Goal: Transaction & Acquisition: Purchase product/service

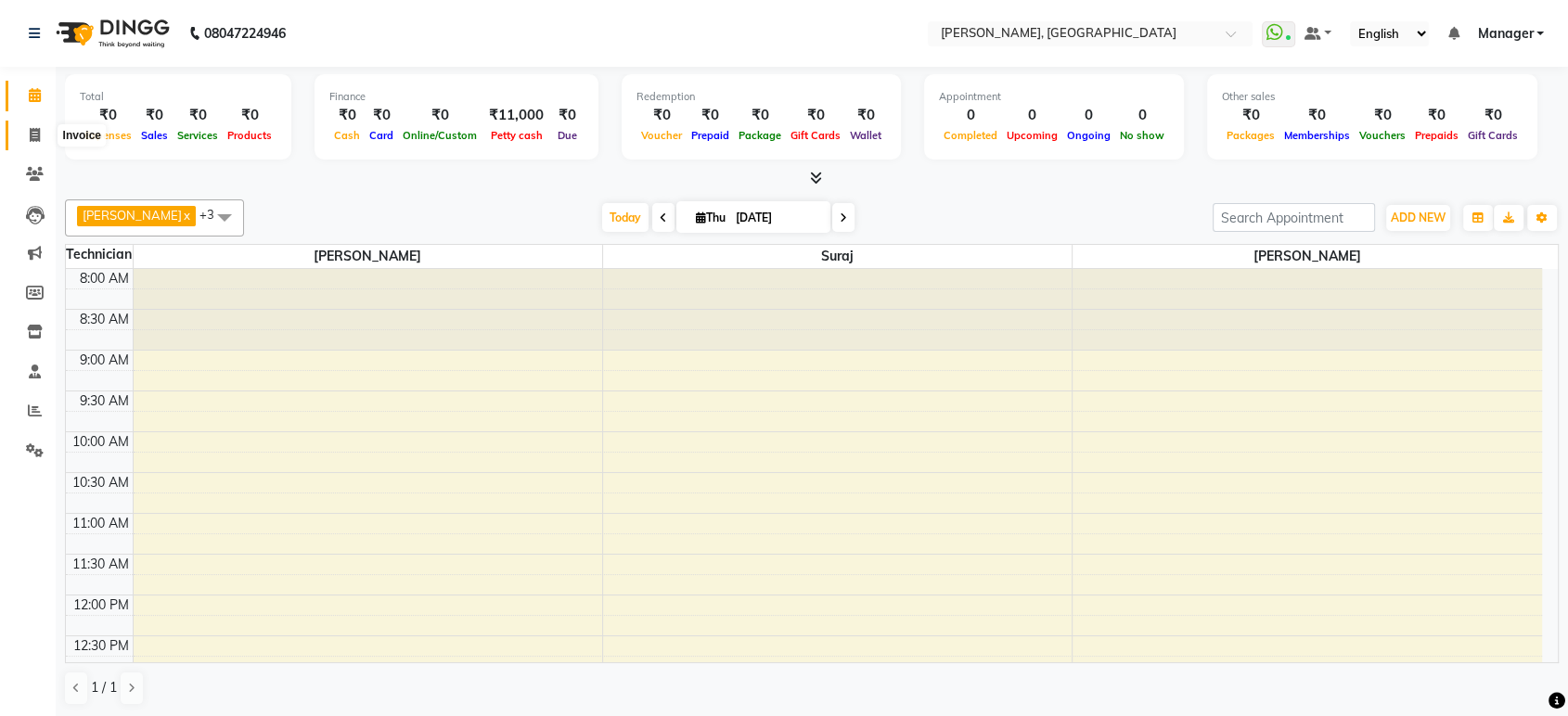
click at [28, 132] on span at bounding box center [34, 136] width 33 height 21
select select "service"
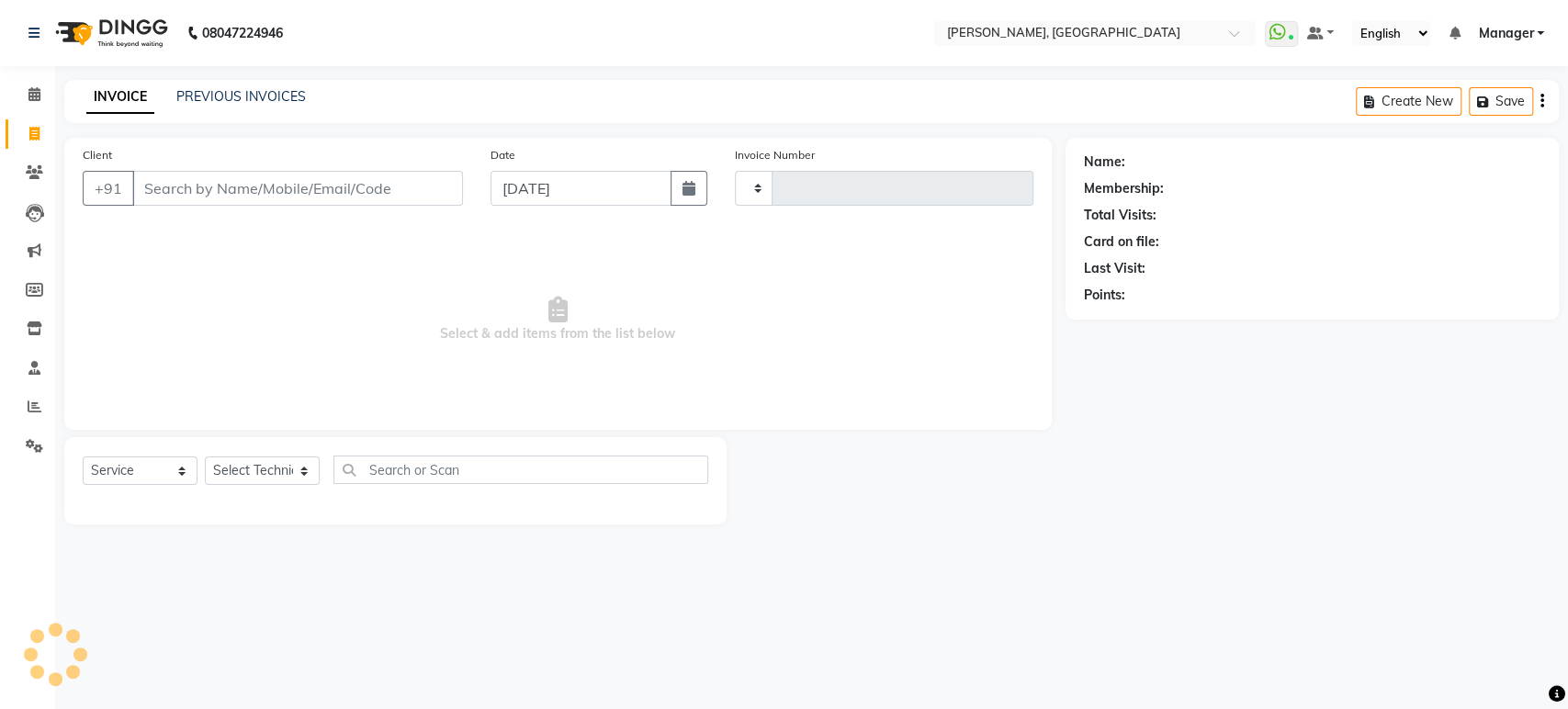
type input "1384"
select select "4998"
click at [177, 174] on input "Client" at bounding box center [297, 189] width 330 height 35
click at [216, 189] on input "Client" at bounding box center [297, 189] width 330 height 35
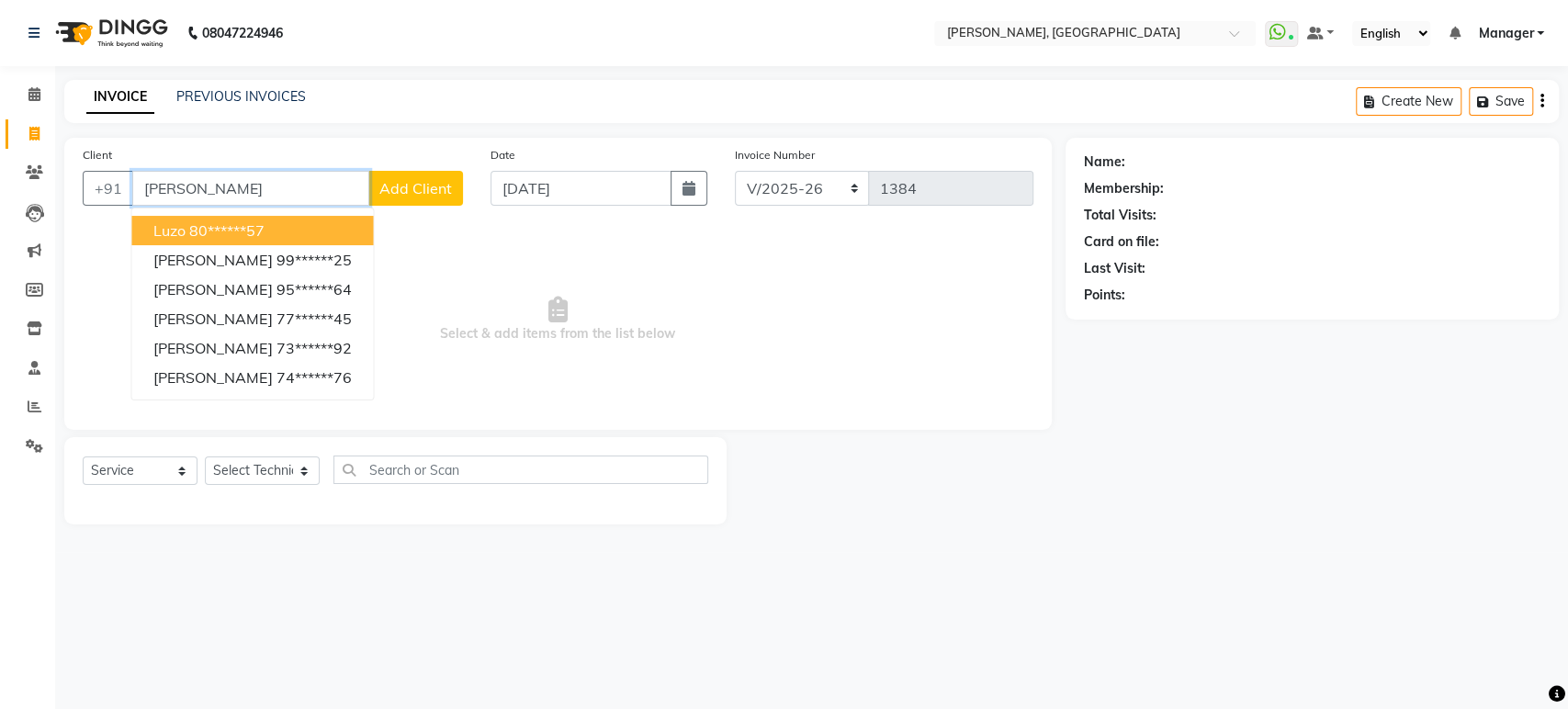
click at [223, 228] on ngb-highlight "80******57" at bounding box center [227, 231] width 75 height 18
type input "80******57"
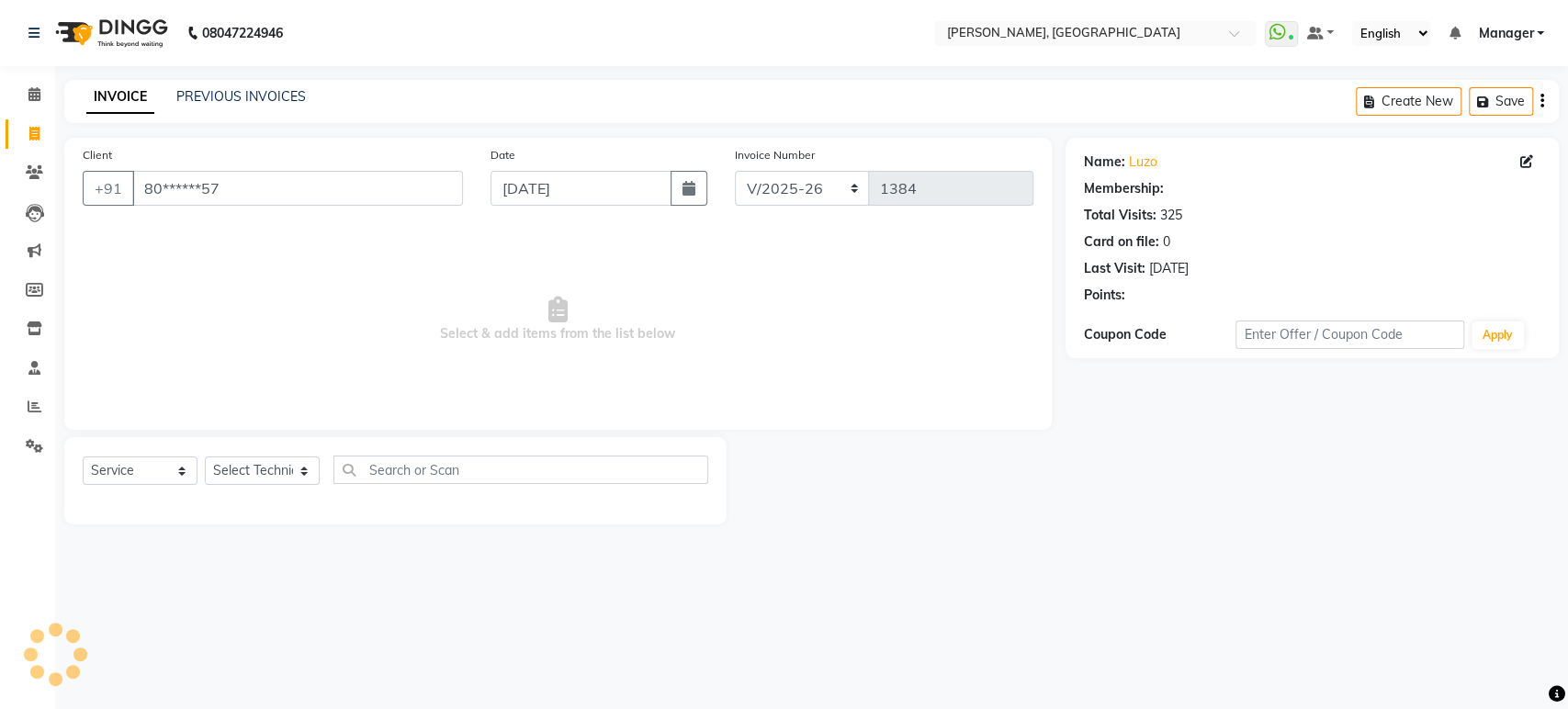
select select "1: Object"
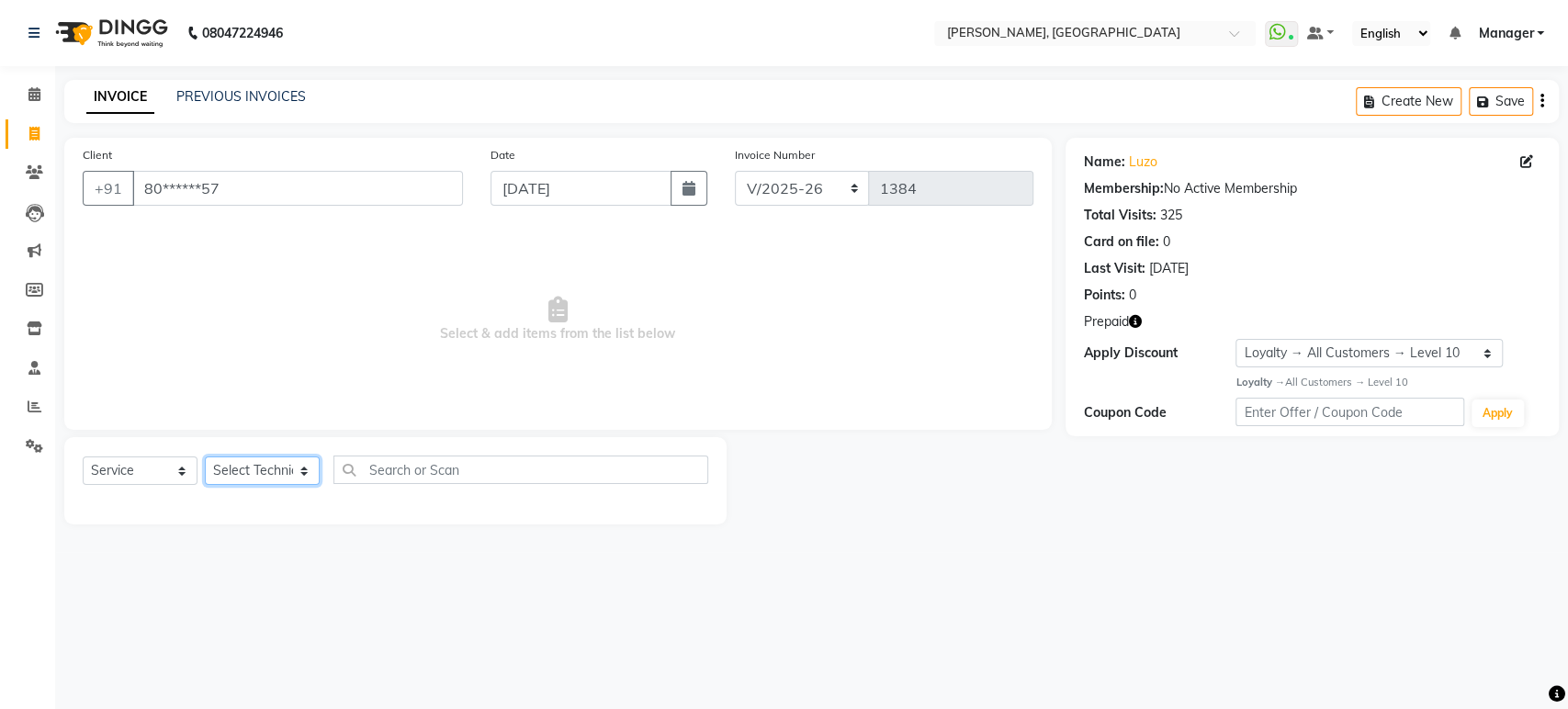
click at [302, 470] on select "Select Technician [PERSON_NAME] Manager [PERSON_NAME]" at bounding box center [262, 470] width 115 height 29
select select "31755"
click at [205, 456] on select "Select Technician [PERSON_NAME] Manager [PERSON_NAME]" at bounding box center [262, 470] width 115 height 29
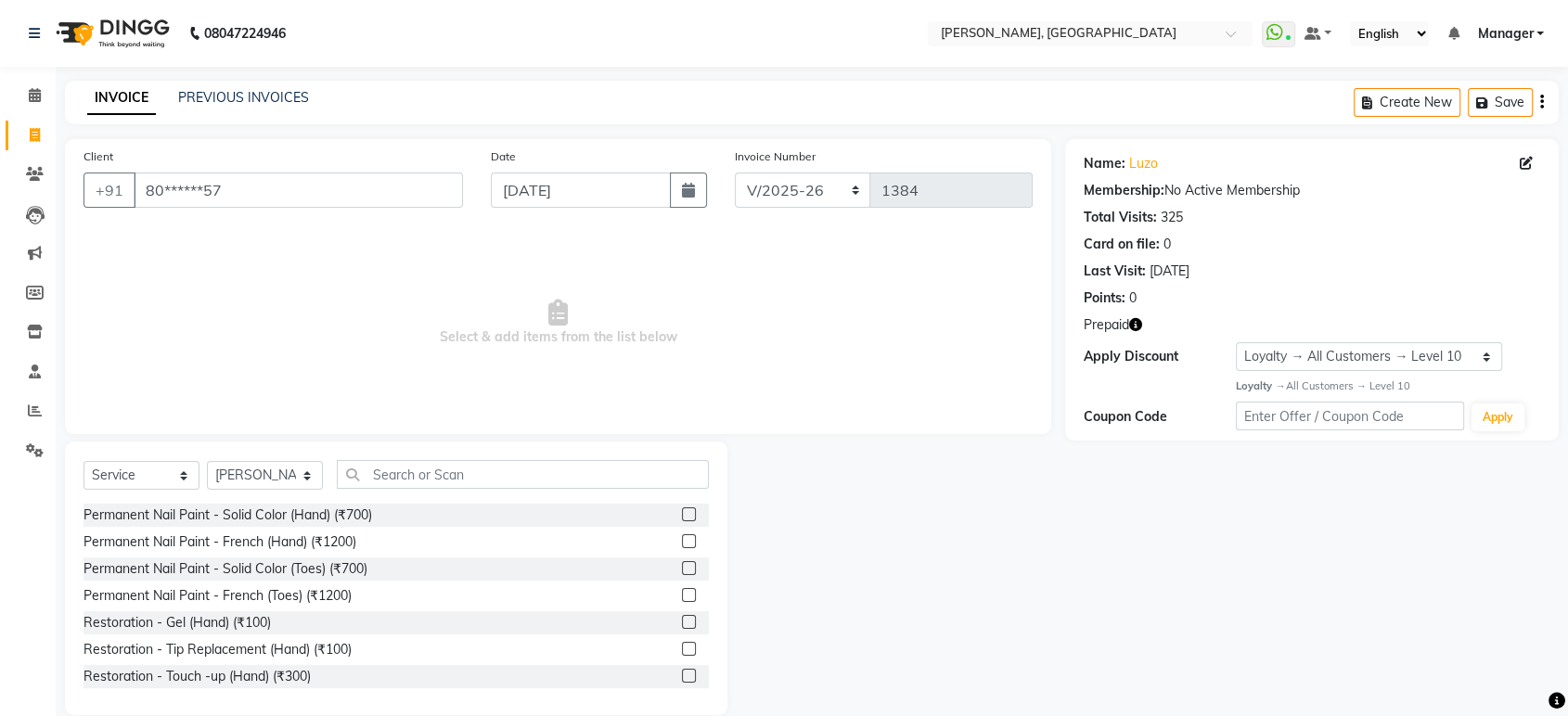
click at [392, 504] on div "Permanent Nail Paint - Solid Color (Hand) (₹700)" at bounding box center [396, 514] width 625 height 23
click at [682, 510] on label at bounding box center [688, 514] width 14 height 14
click at [682, 510] on input "checkbox" at bounding box center [687, 514] width 12 height 12
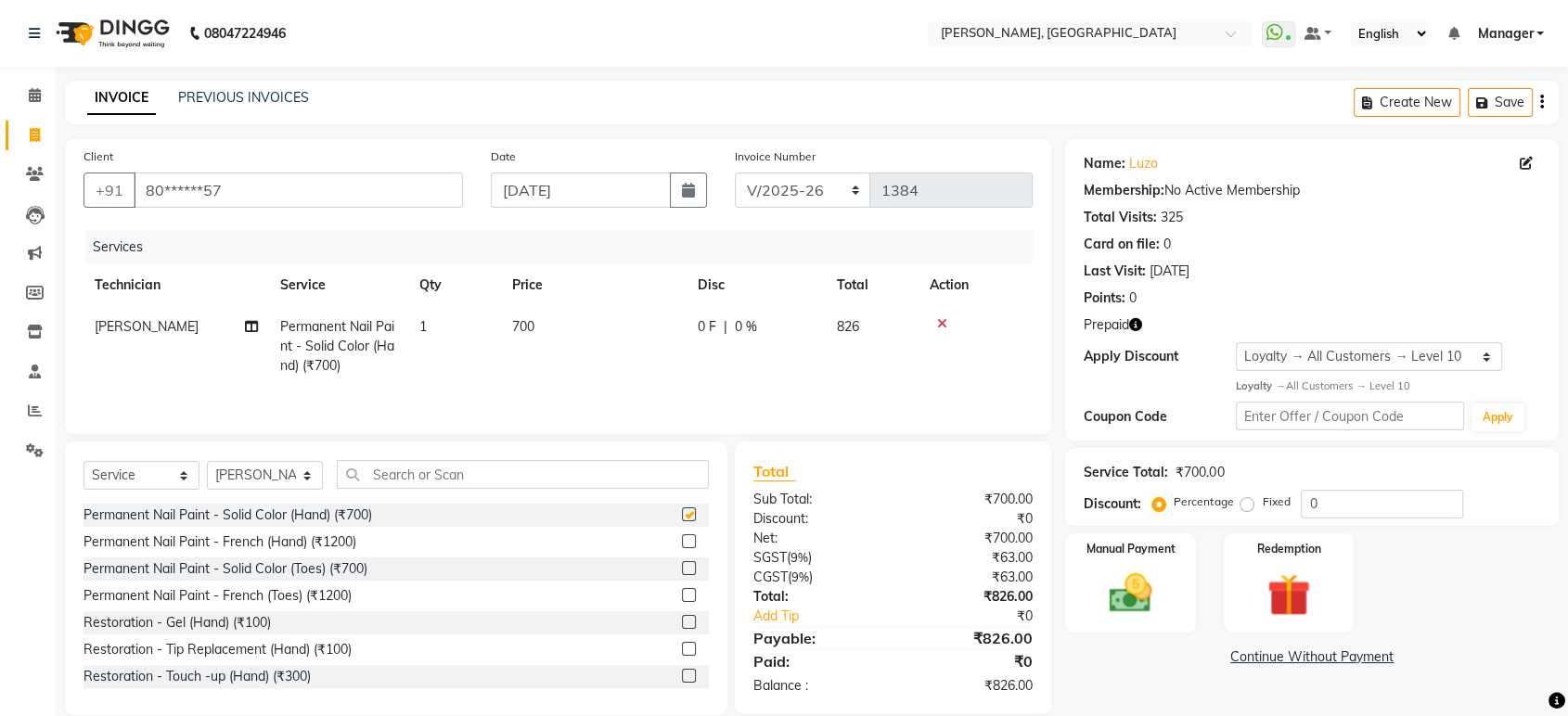
checkbox input "false"
click at [1306, 596] on img at bounding box center [1288, 595] width 72 height 56
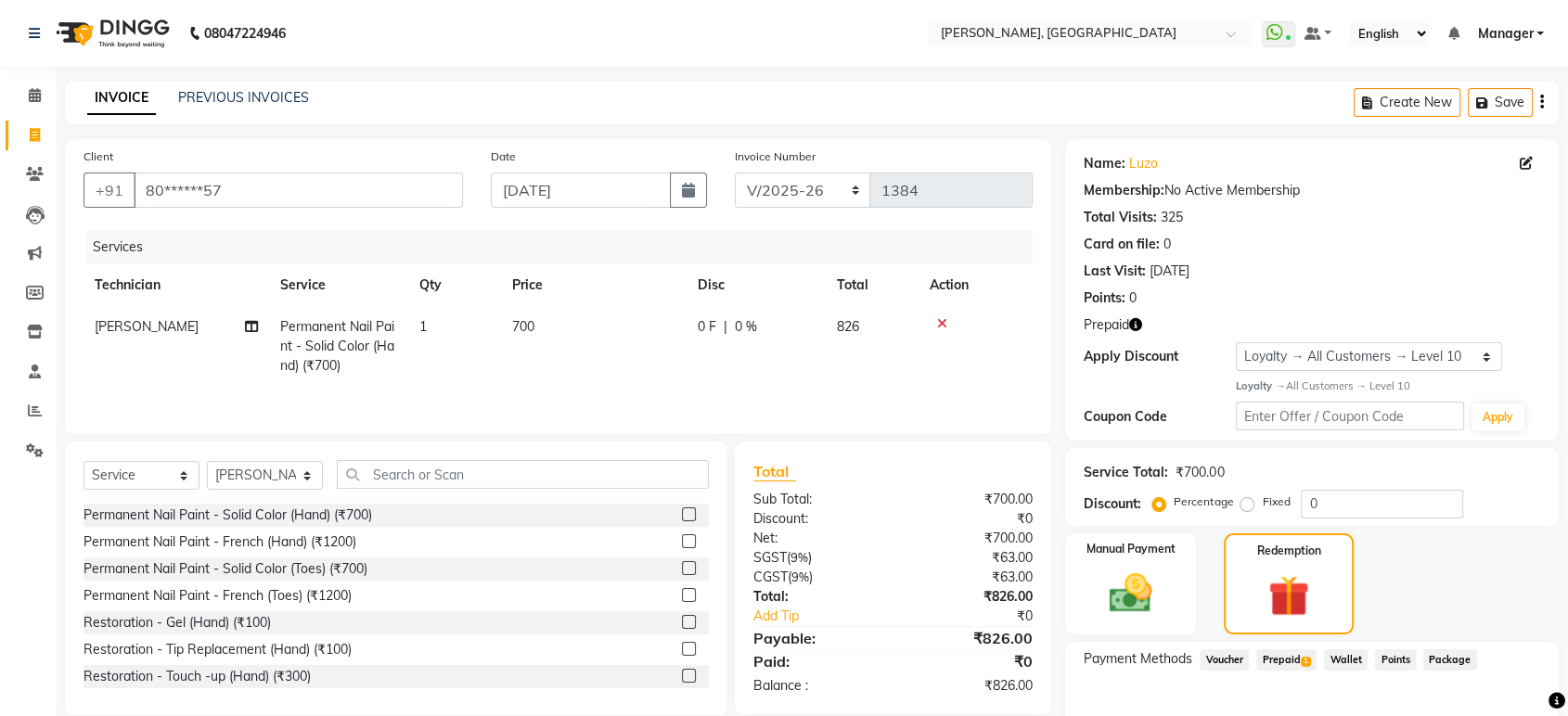
click at [1293, 658] on span "Prepaid 1" at bounding box center [1286, 659] width 60 height 21
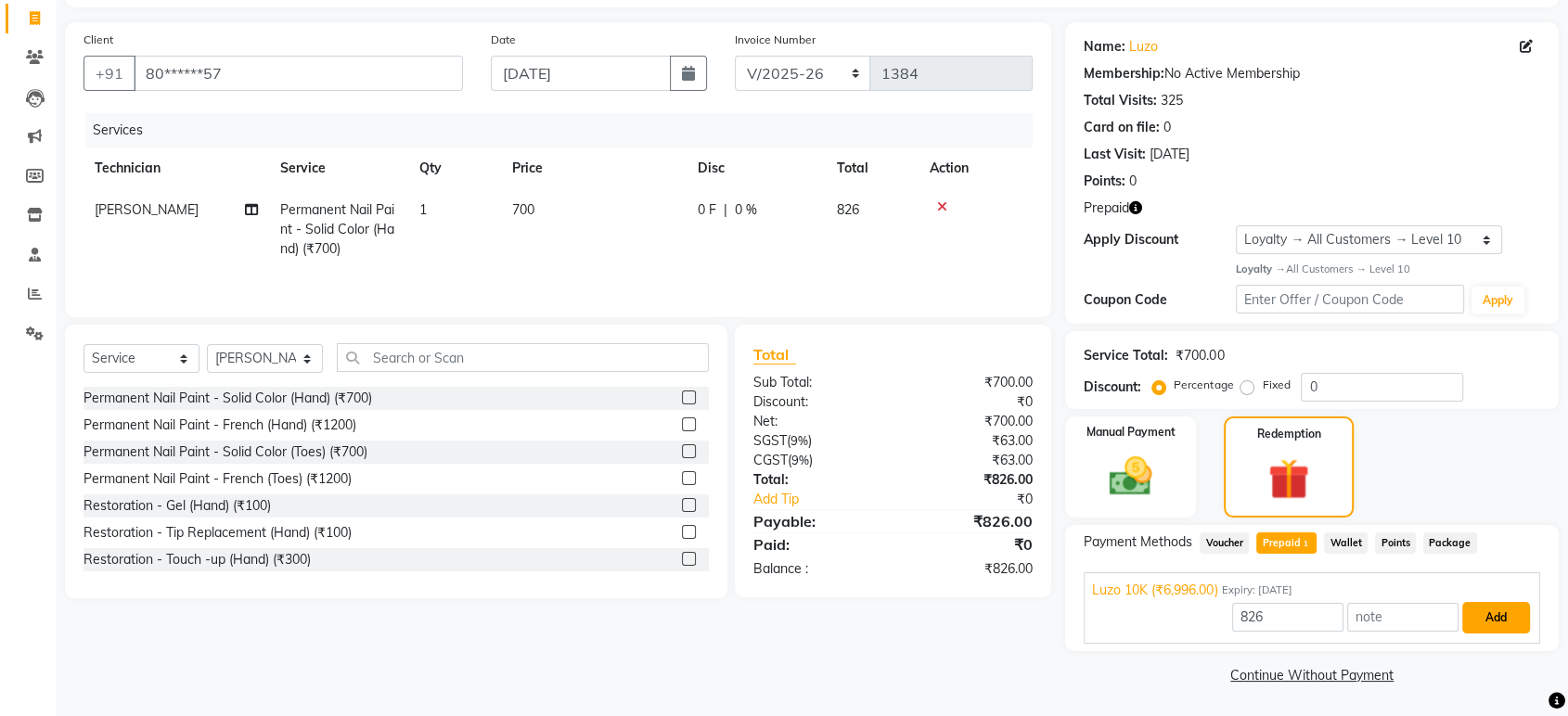
click at [1499, 620] on button "Add" at bounding box center [1496, 618] width 68 height 32
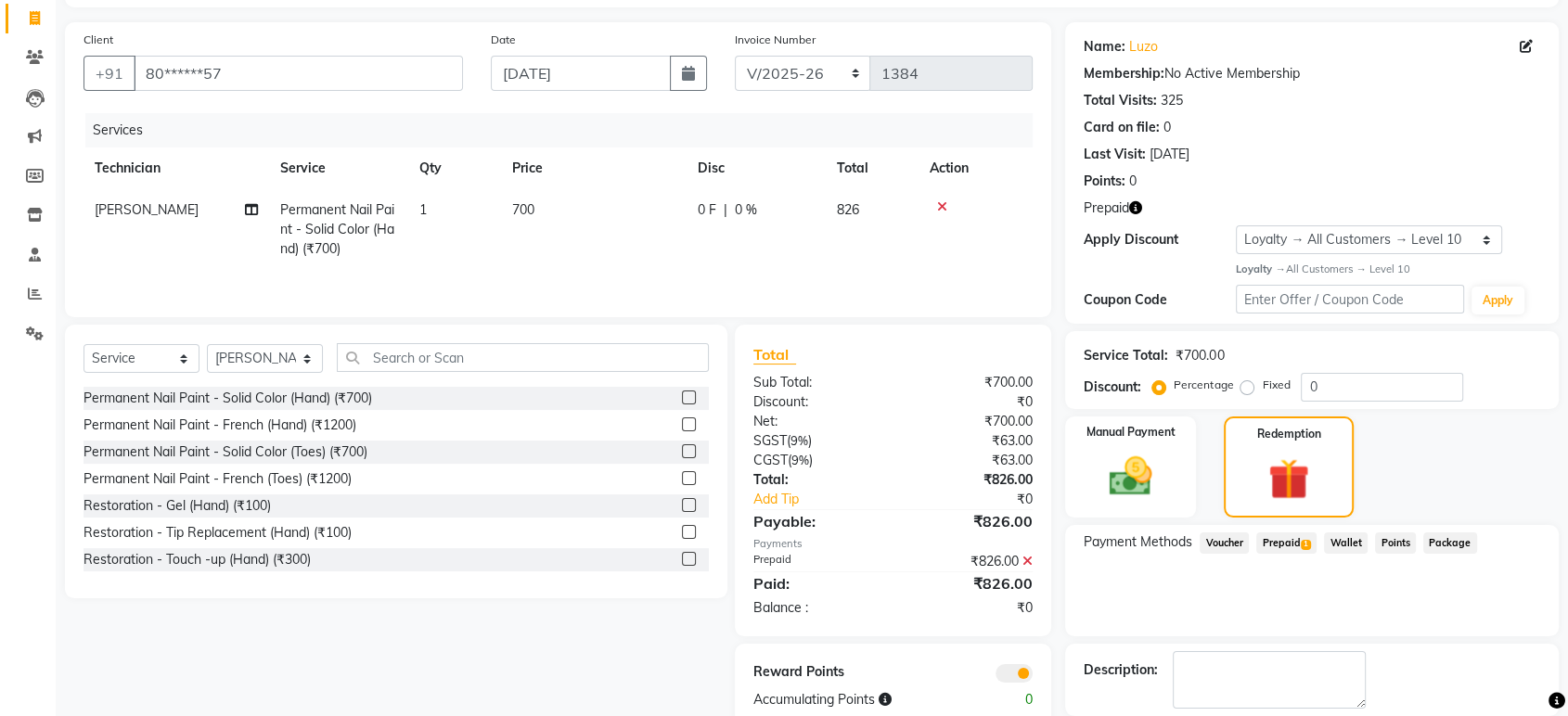
scroll to position [207, 0]
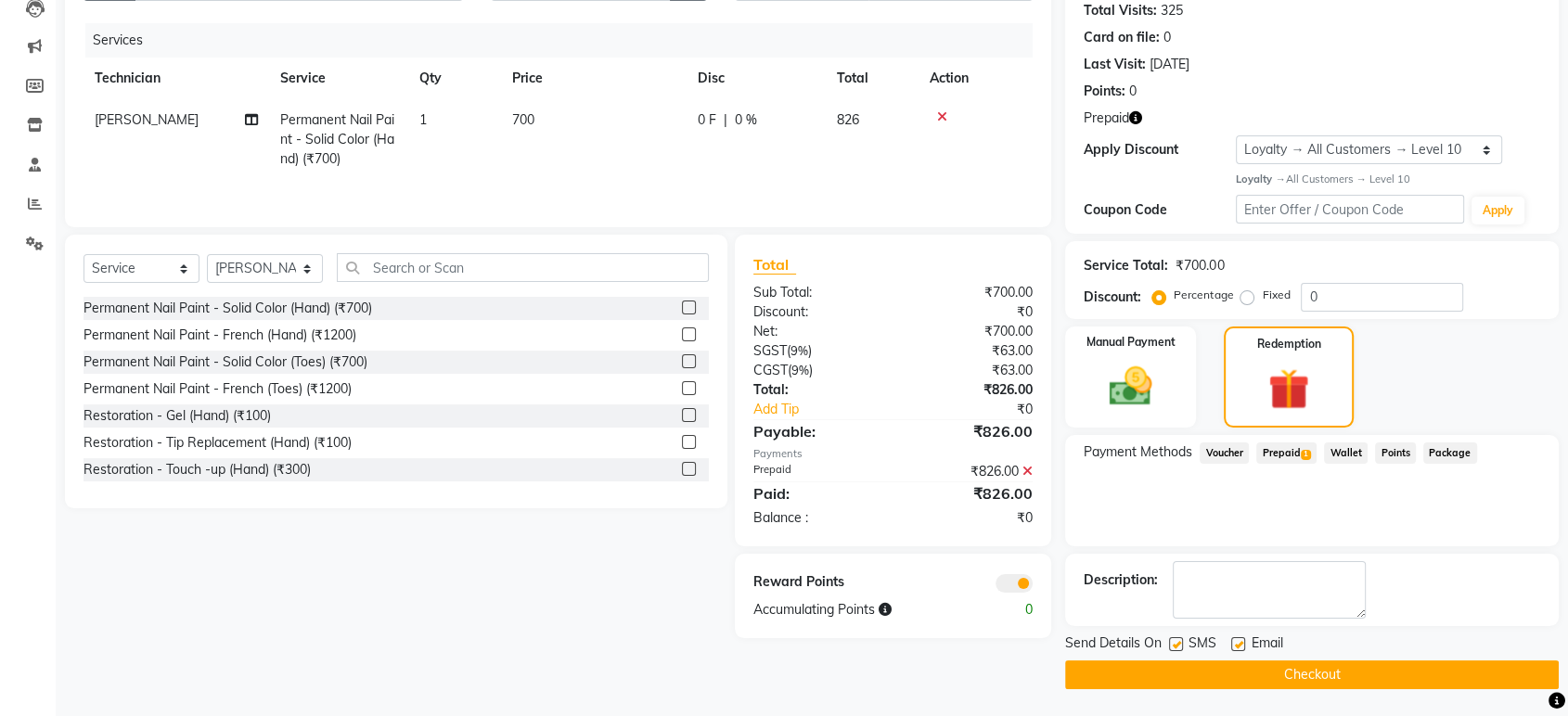
click at [1345, 674] on button "Checkout" at bounding box center [1311, 674] width 493 height 29
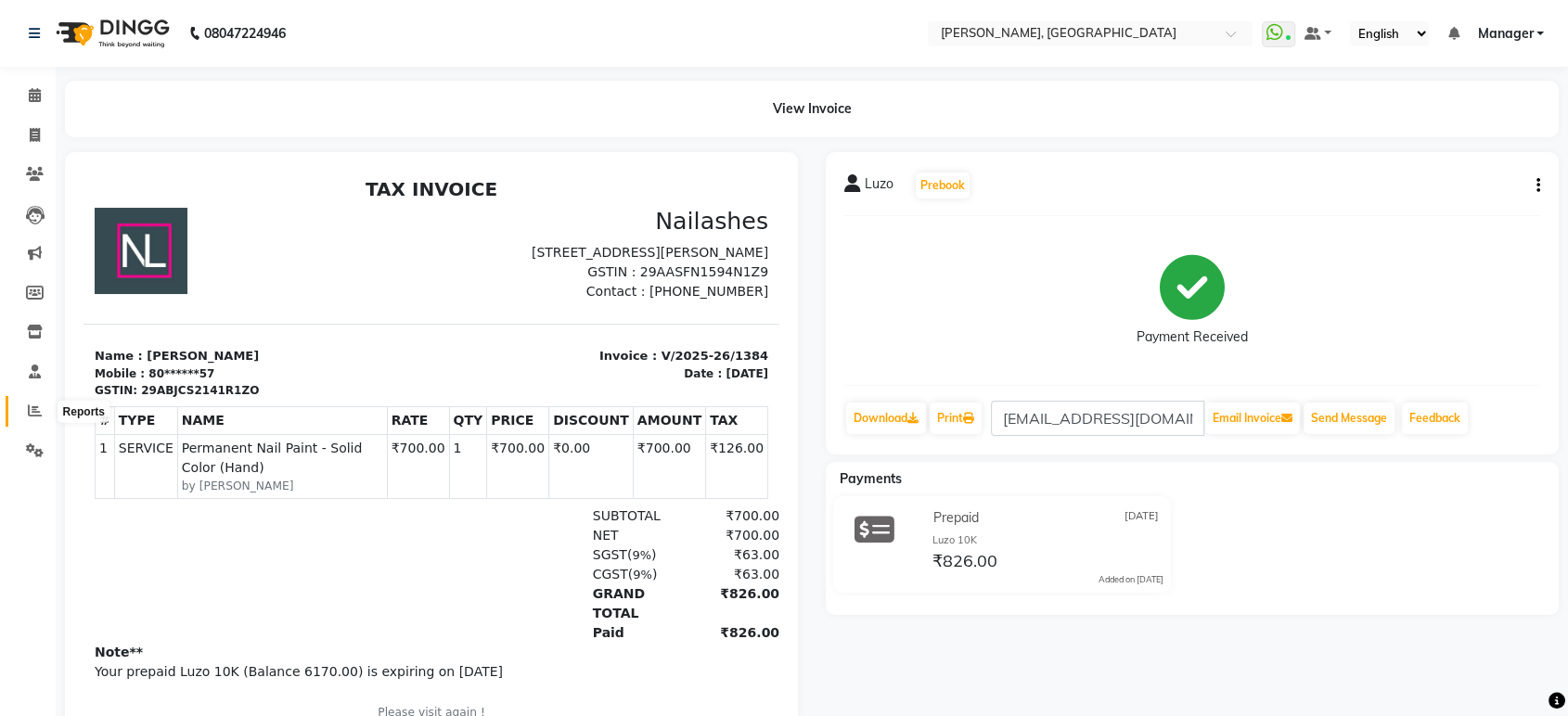
click at [45, 414] on span at bounding box center [34, 410] width 33 height 21
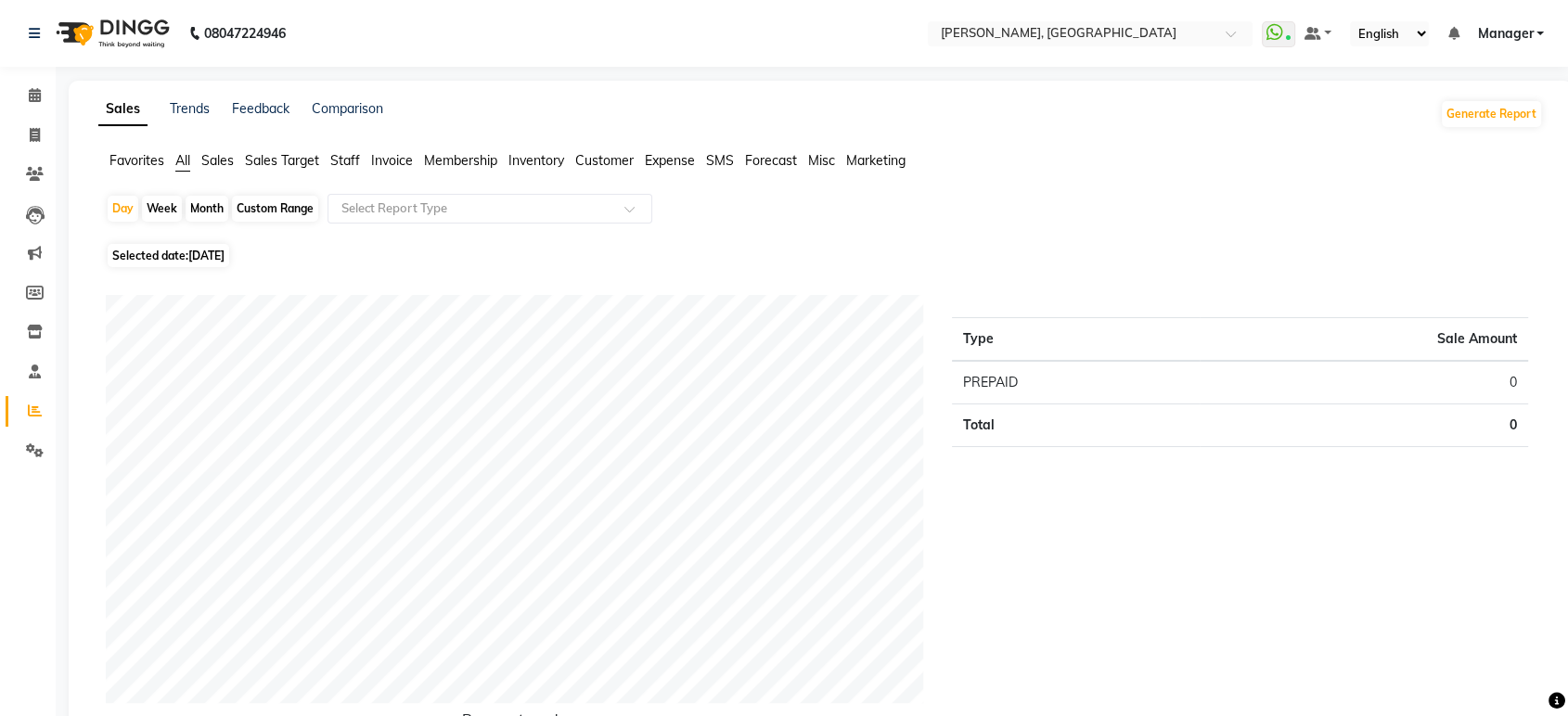
click at [343, 153] on span "Staff" at bounding box center [345, 161] width 30 height 17
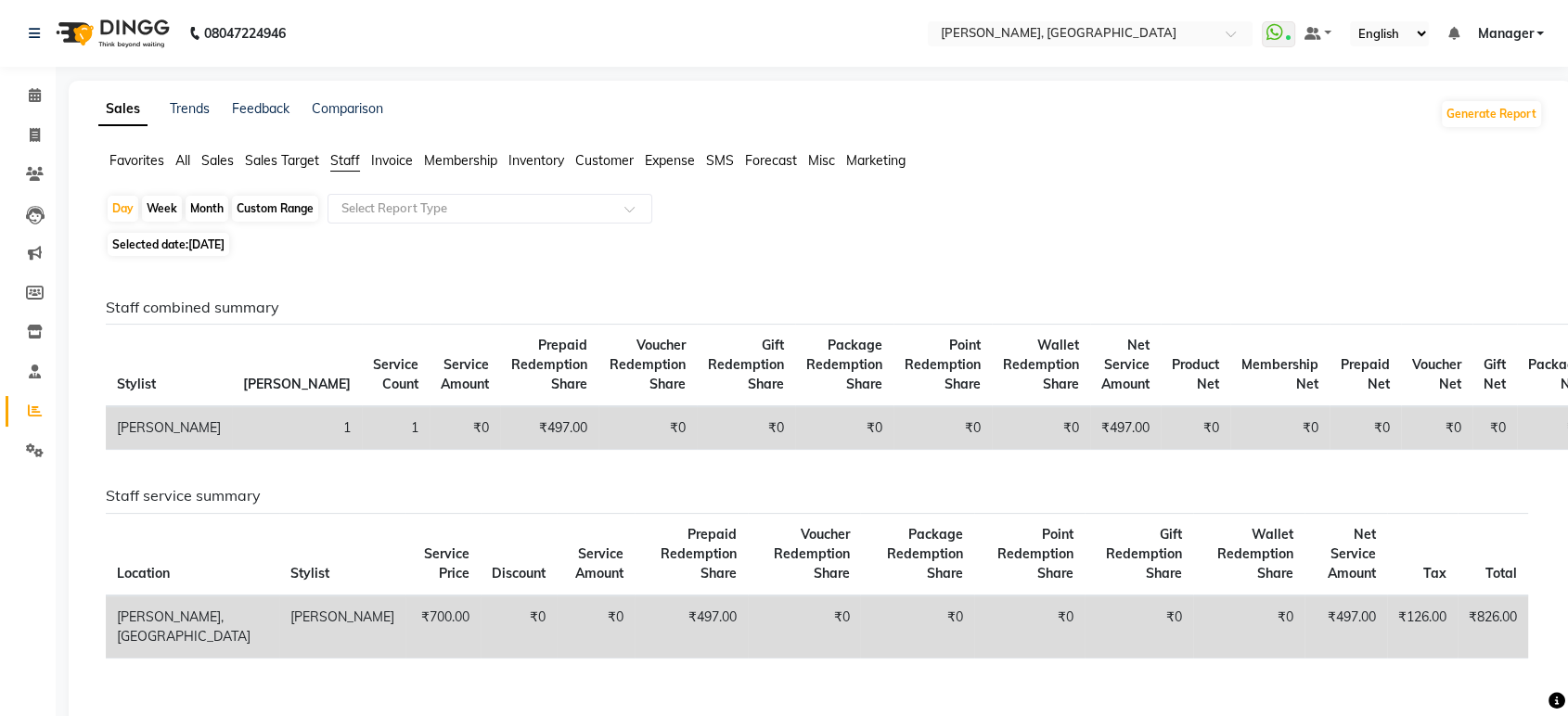
click at [197, 201] on div "Month" at bounding box center [207, 209] width 43 height 26
select select "9"
select select "2025"
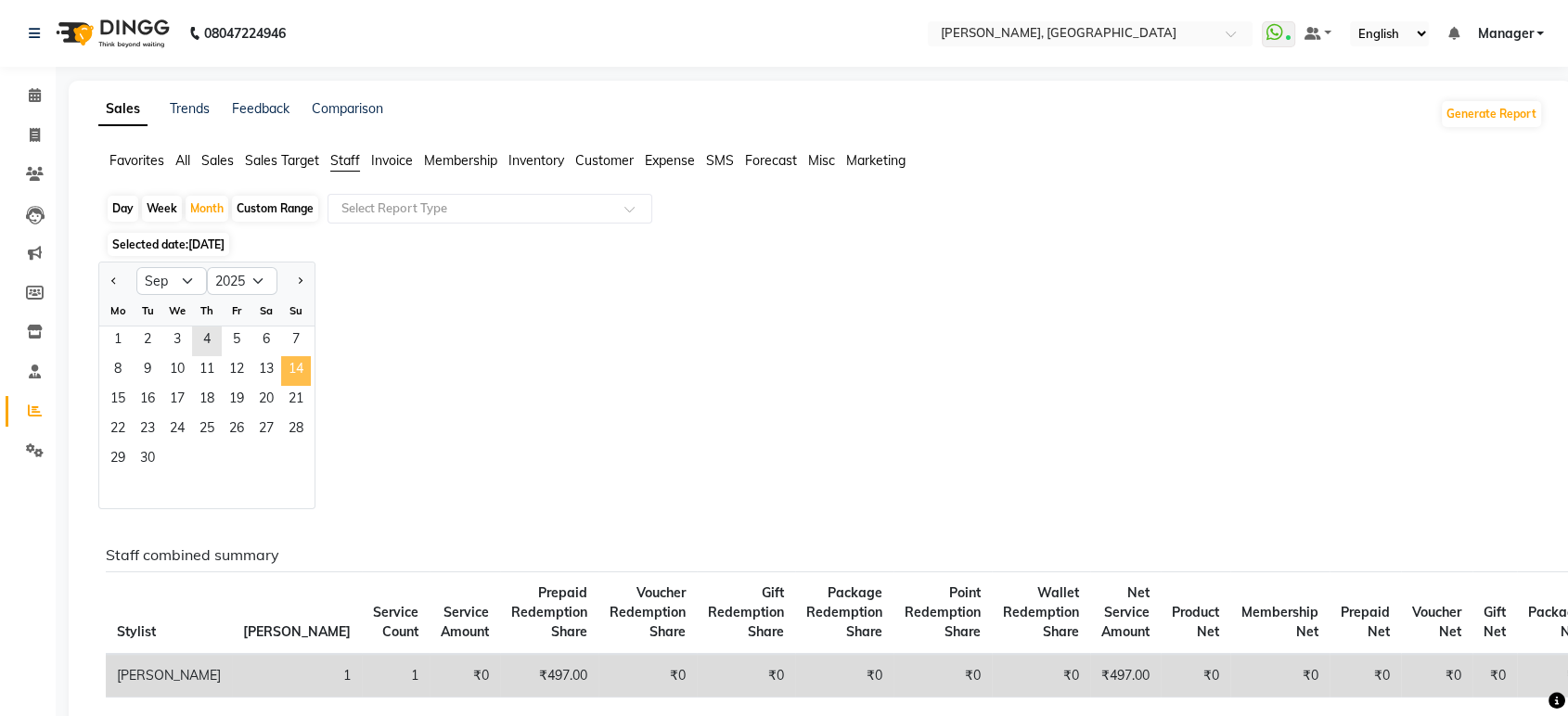
click at [292, 371] on span "14" at bounding box center [296, 371] width 30 height 30
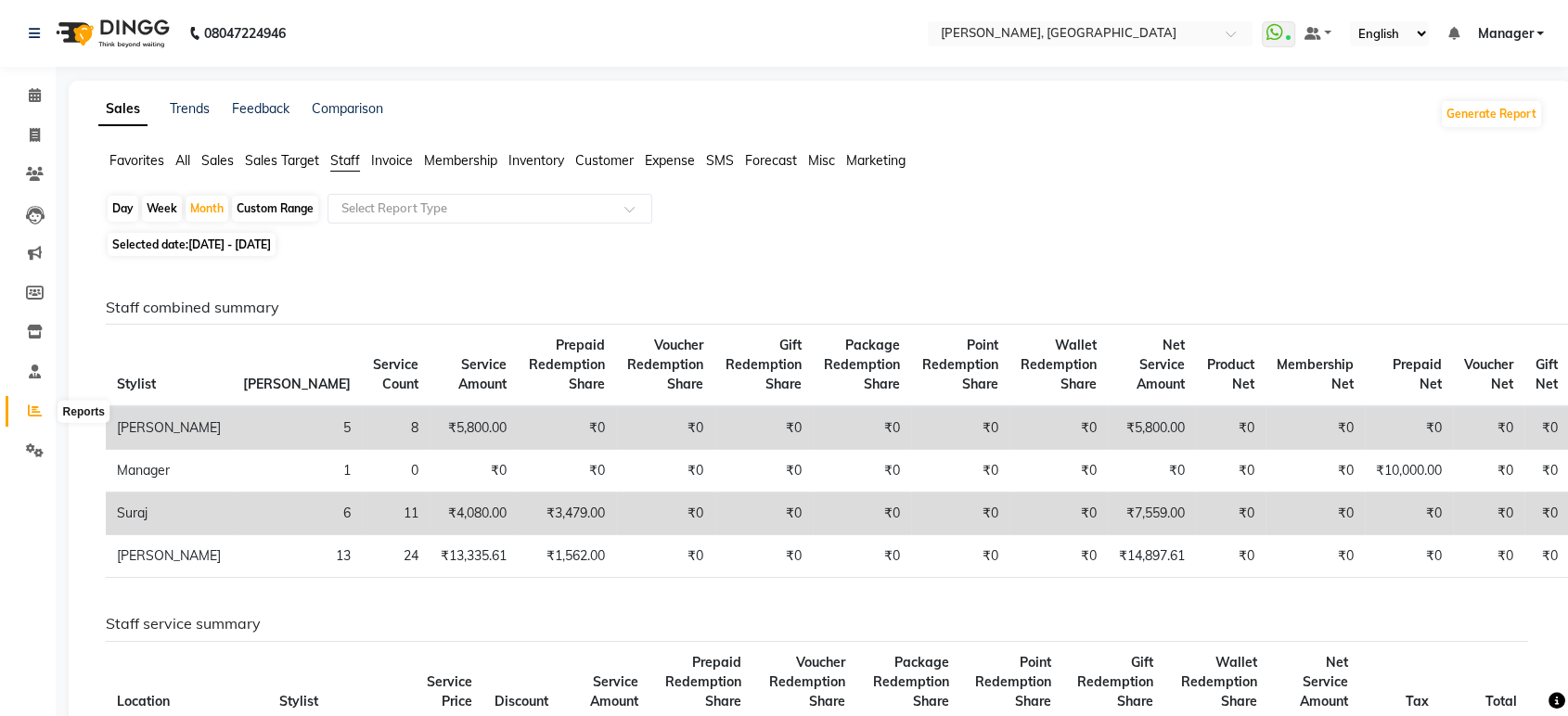
click at [34, 413] on icon at bounding box center [34, 410] width 14 height 14
click at [38, 130] on icon at bounding box center [34, 135] width 10 height 14
select select "service"
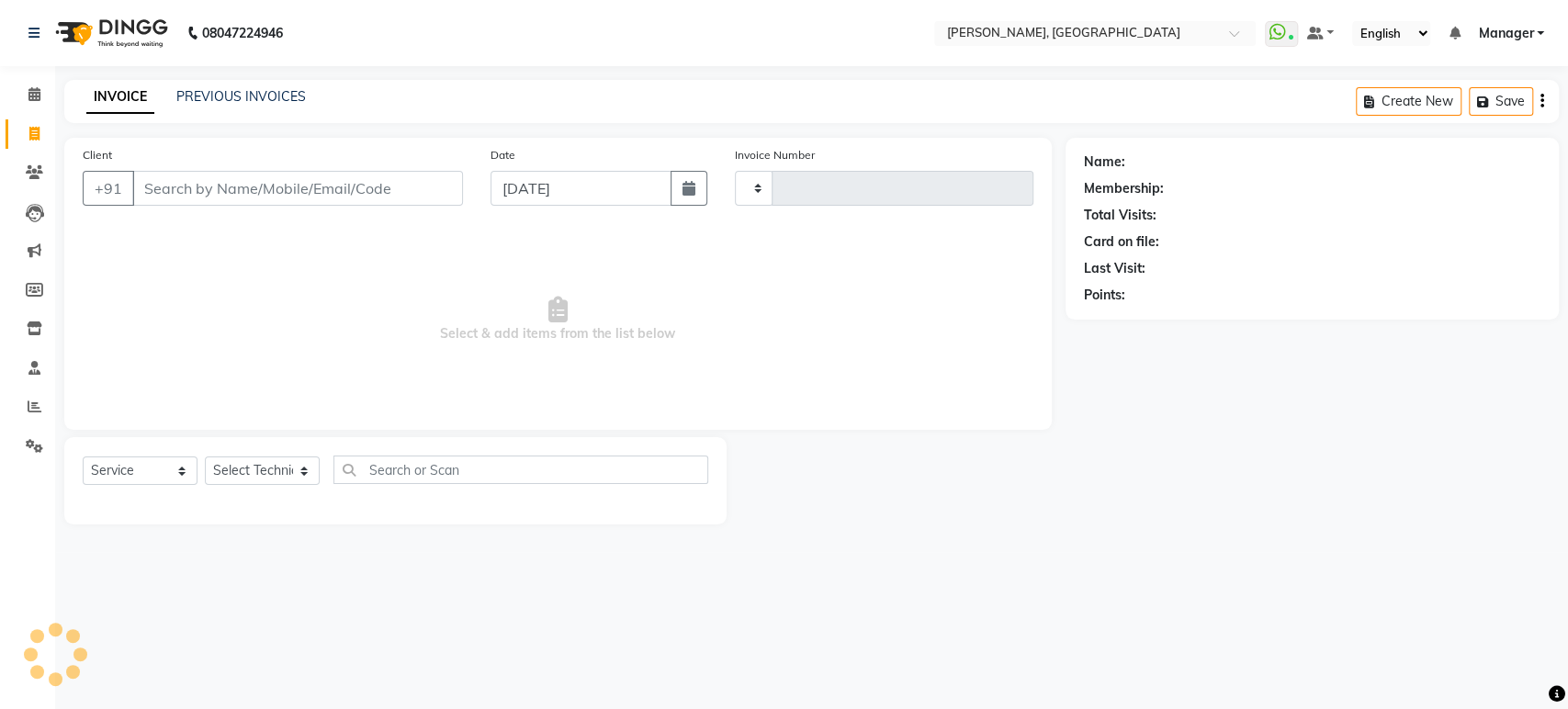
type input "1385"
select select "4998"
type input "8762180154"
click at [438, 179] on span "Add Client" at bounding box center [415, 189] width 73 height 18
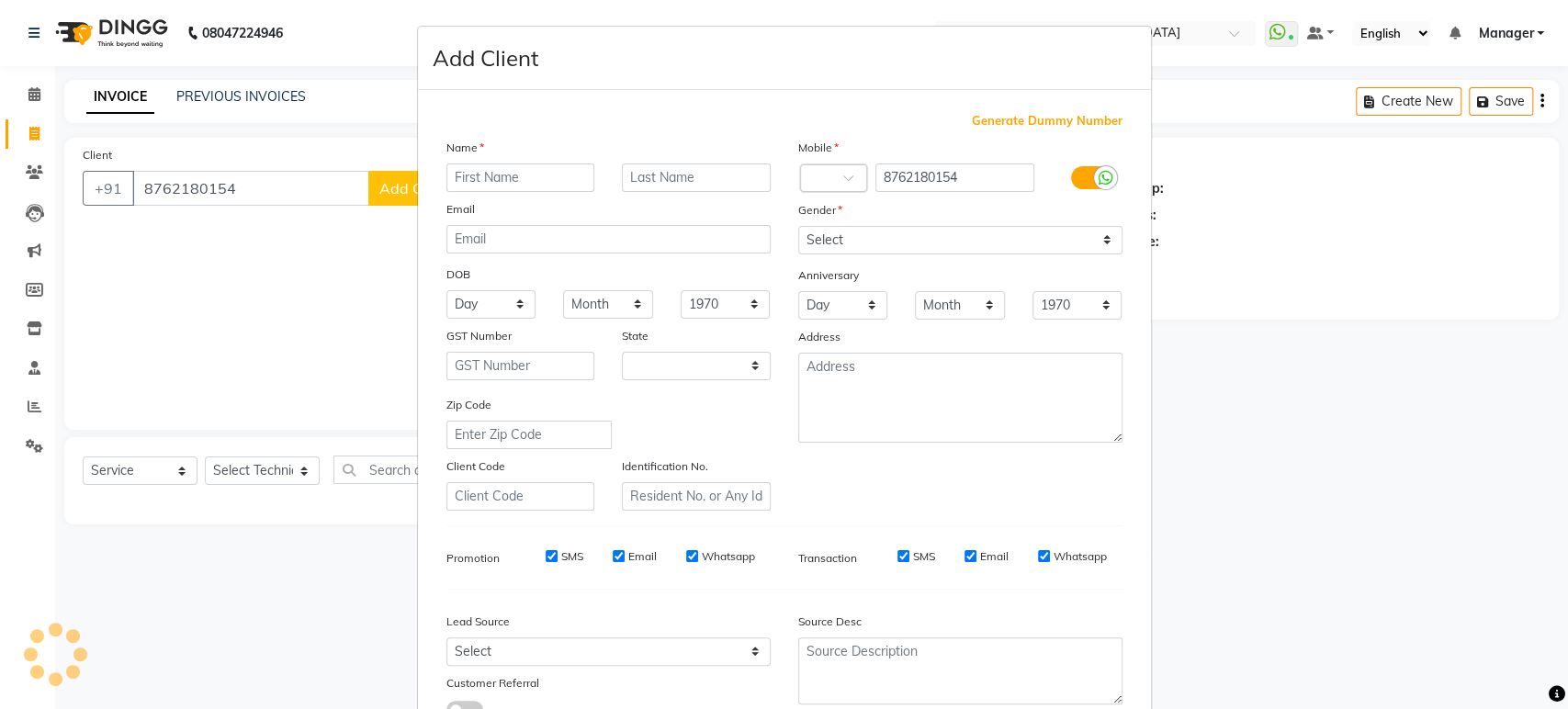
select select "21"
click at [457, 177] on input "text" at bounding box center [521, 177] width 149 height 29
type input "arachina"
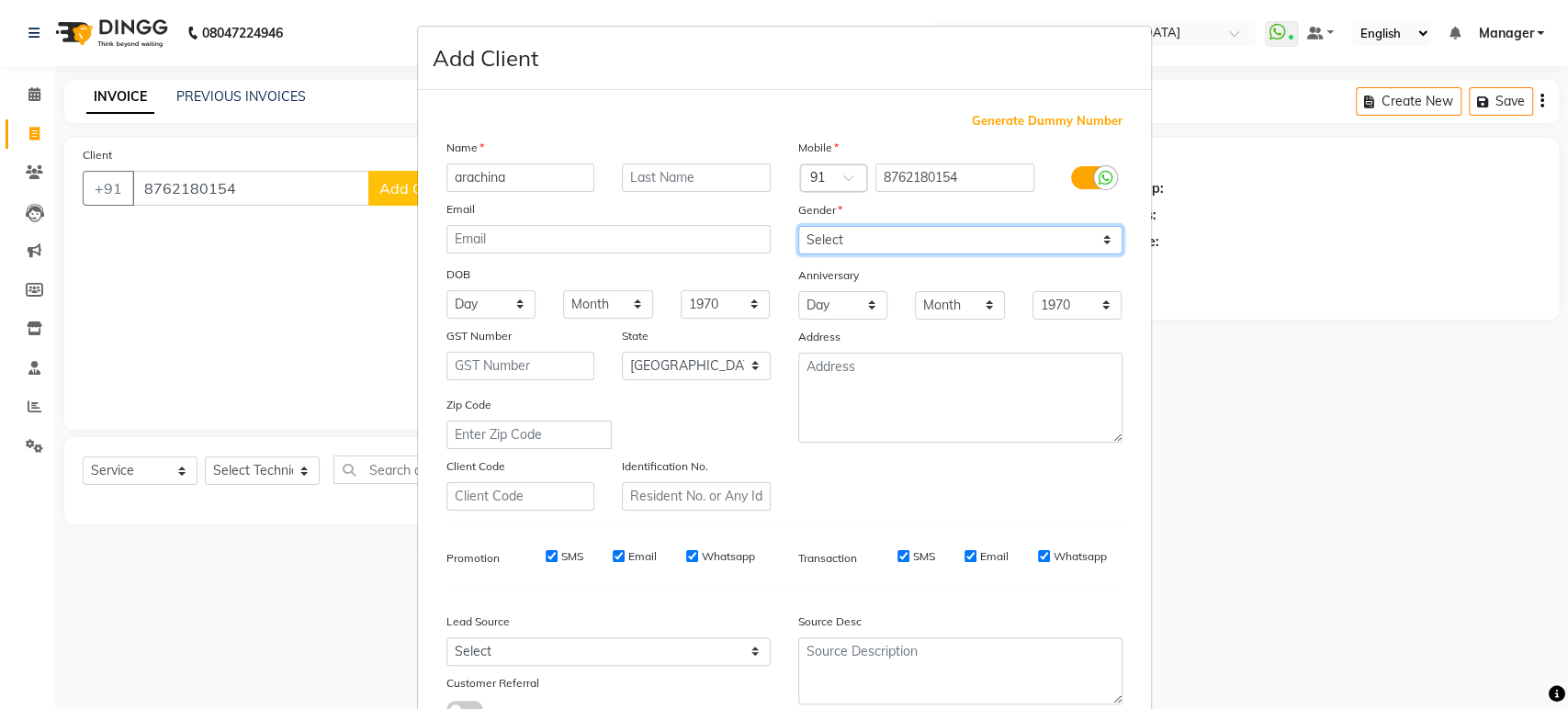
click at [823, 240] on select "Select [DEMOGRAPHIC_DATA] [DEMOGRAPHIC_DATA] Other Prefer Not To Say" at bounding box center [960, 240] width 325 height 29
select select "[DEMOGRAPHIC_DATA]"
click at [798, 226] on select "Select [DEMOGRAPHIC_DATA] [DEMOGRAPHIC_DATA] Other Prefer Not To Say" at bounding box center [960, 240] width 325 height 29
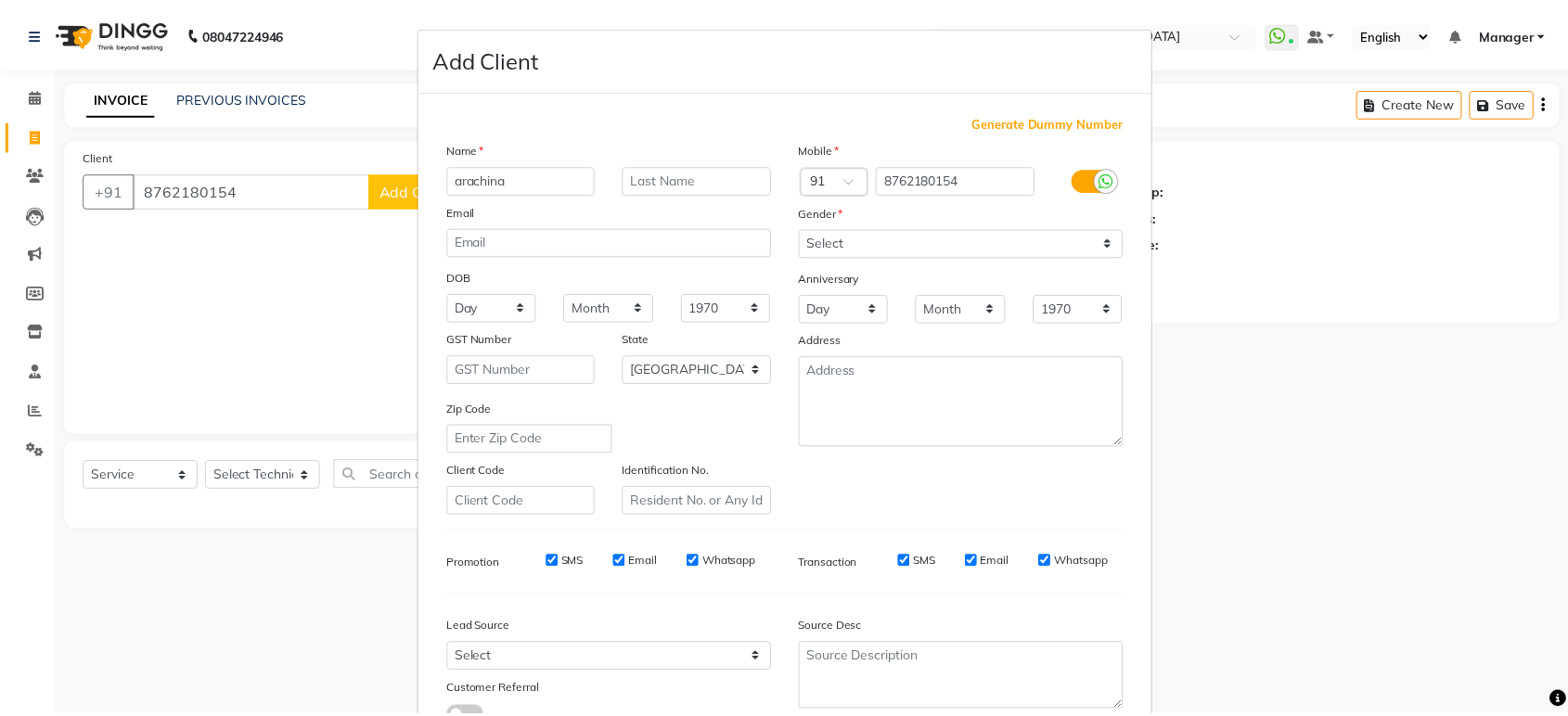
scroll to position [136, 0]
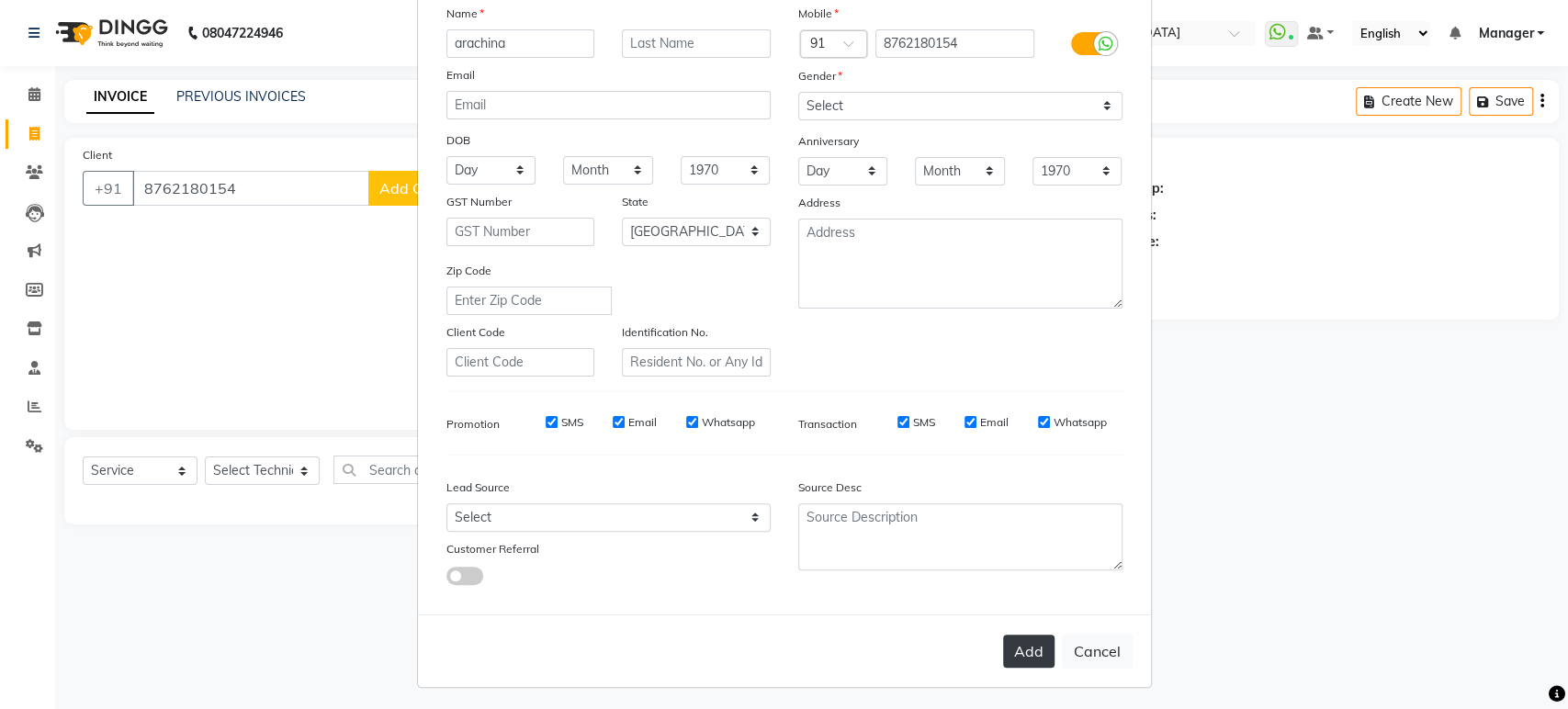
click at [1014, 655] on button "Add" at bounding box center [1028, 651] width 52 height 33
type input "87******54"
select select
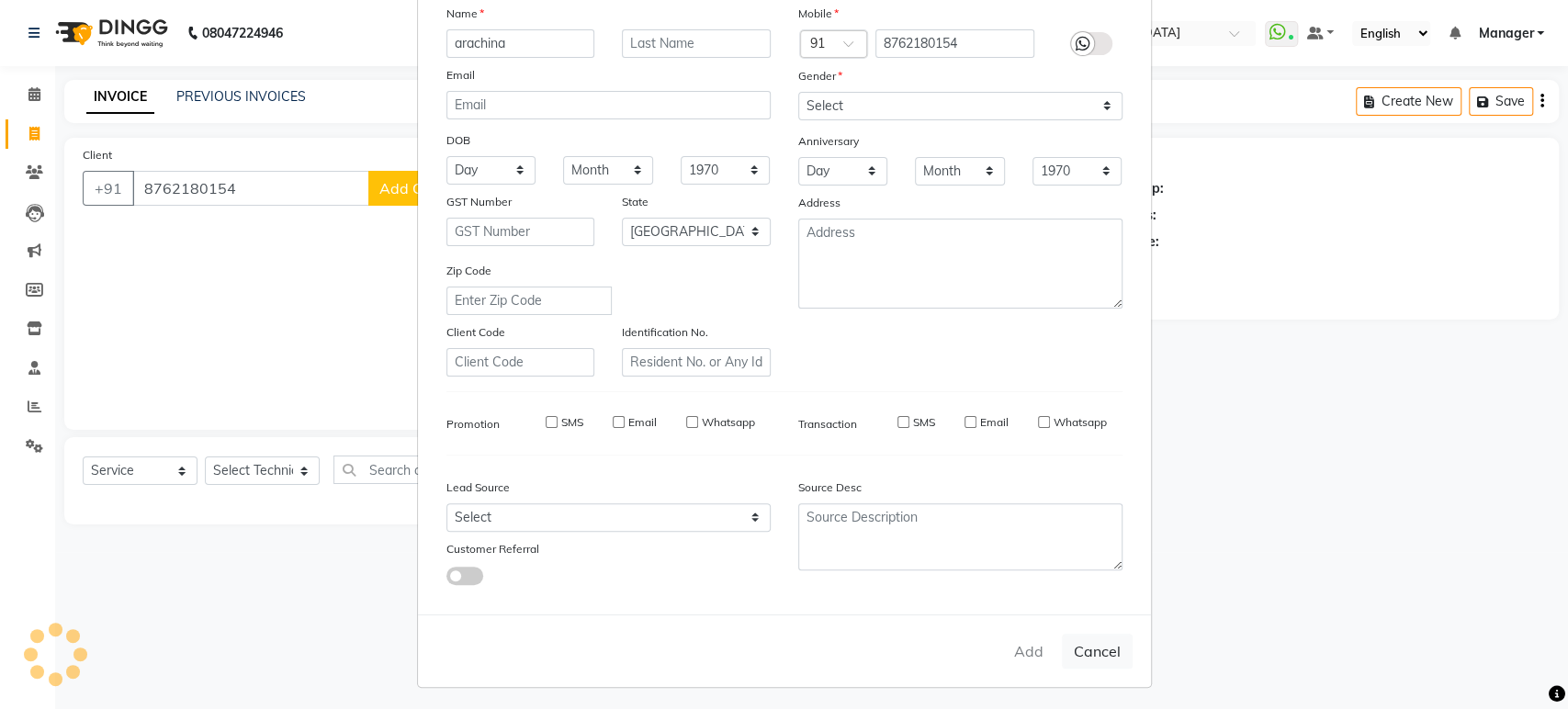
select select "null"
select select
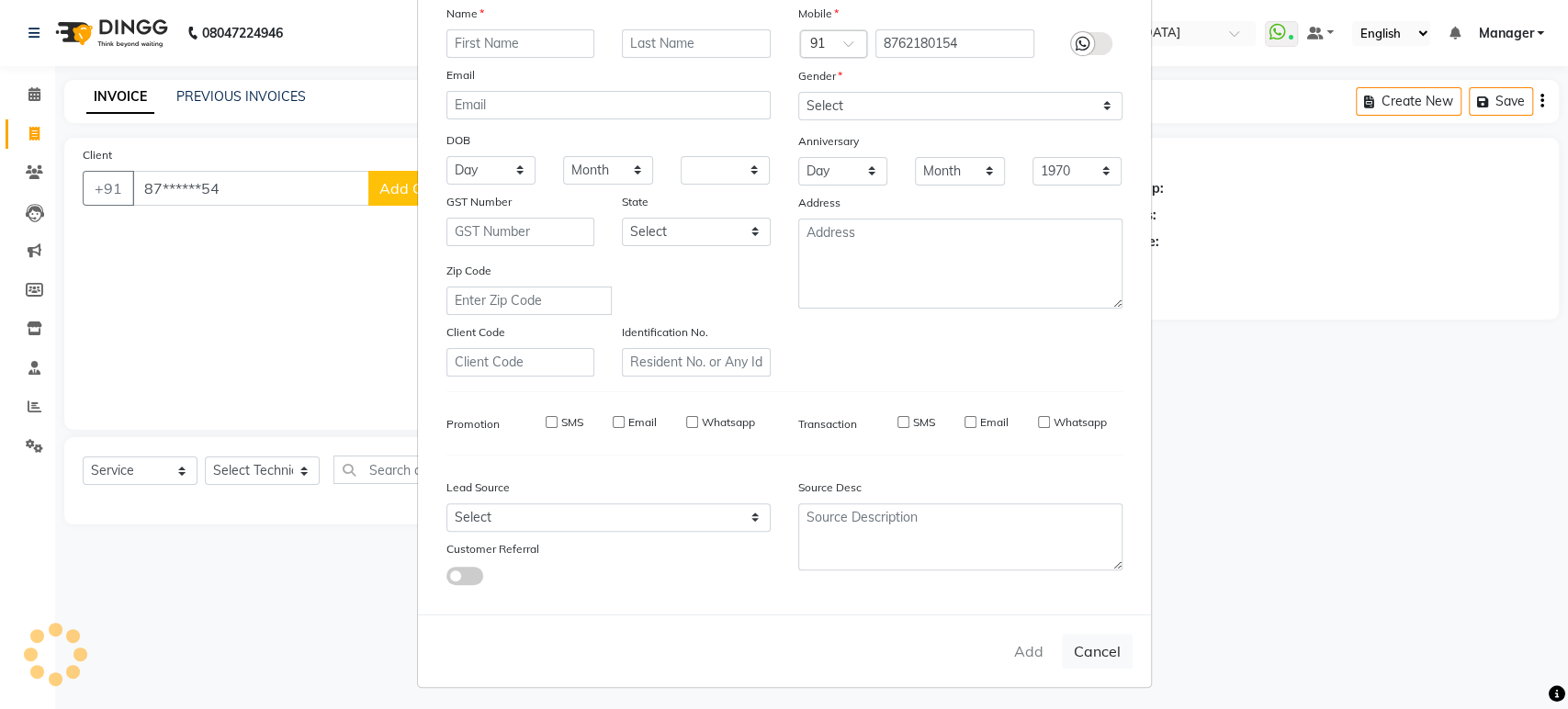
checkbox input "false"
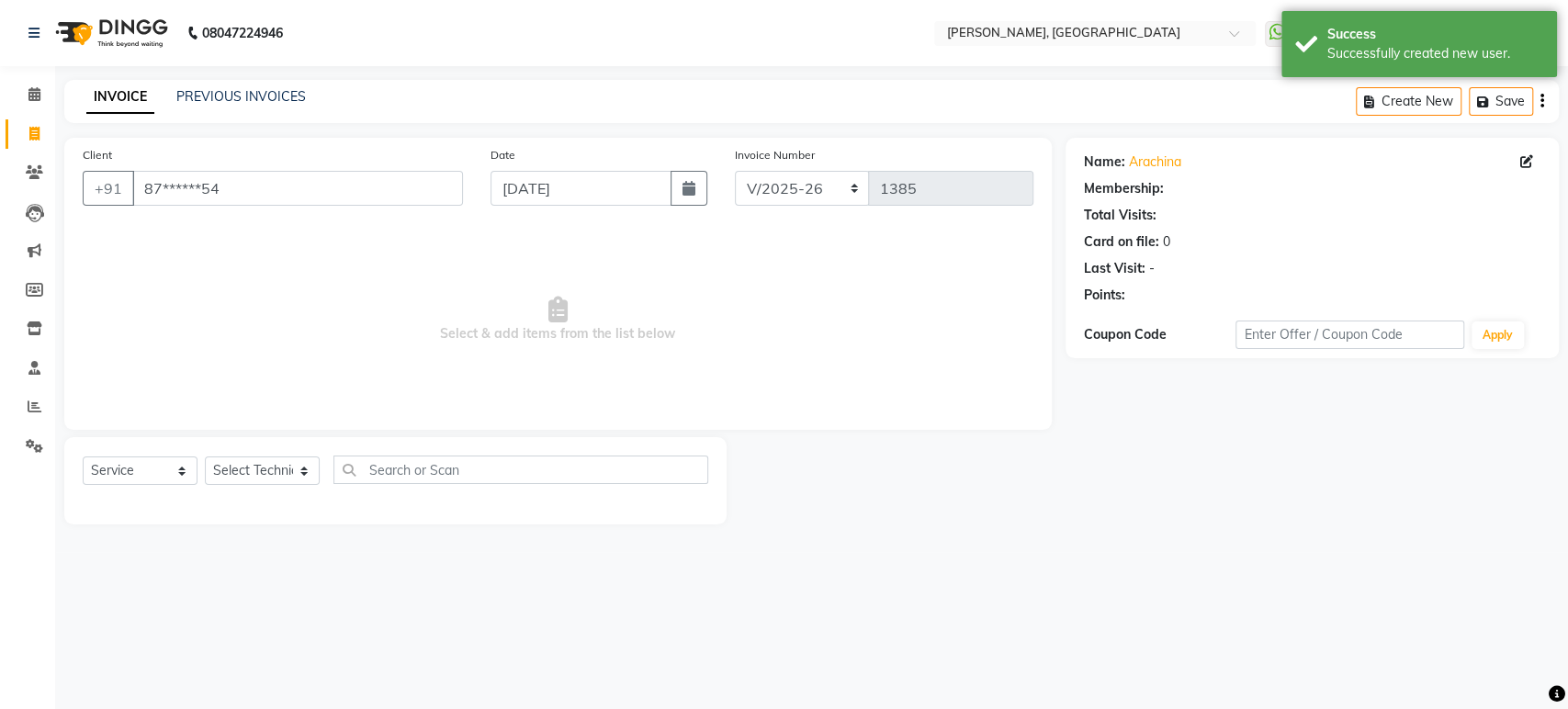
select select "1: Object"
click at [309, 459] on select "Select Technician [PERSON_NAME] Manager [PERSON_NAME]" at bounding box center [262, 470] width 115 height 29
select select "88386"
click at [205, 456] on select "Select Technician [PERSON_NAME] Manager [PERSON_NAME]" at bounding box center [262, 470] width 115 height 29
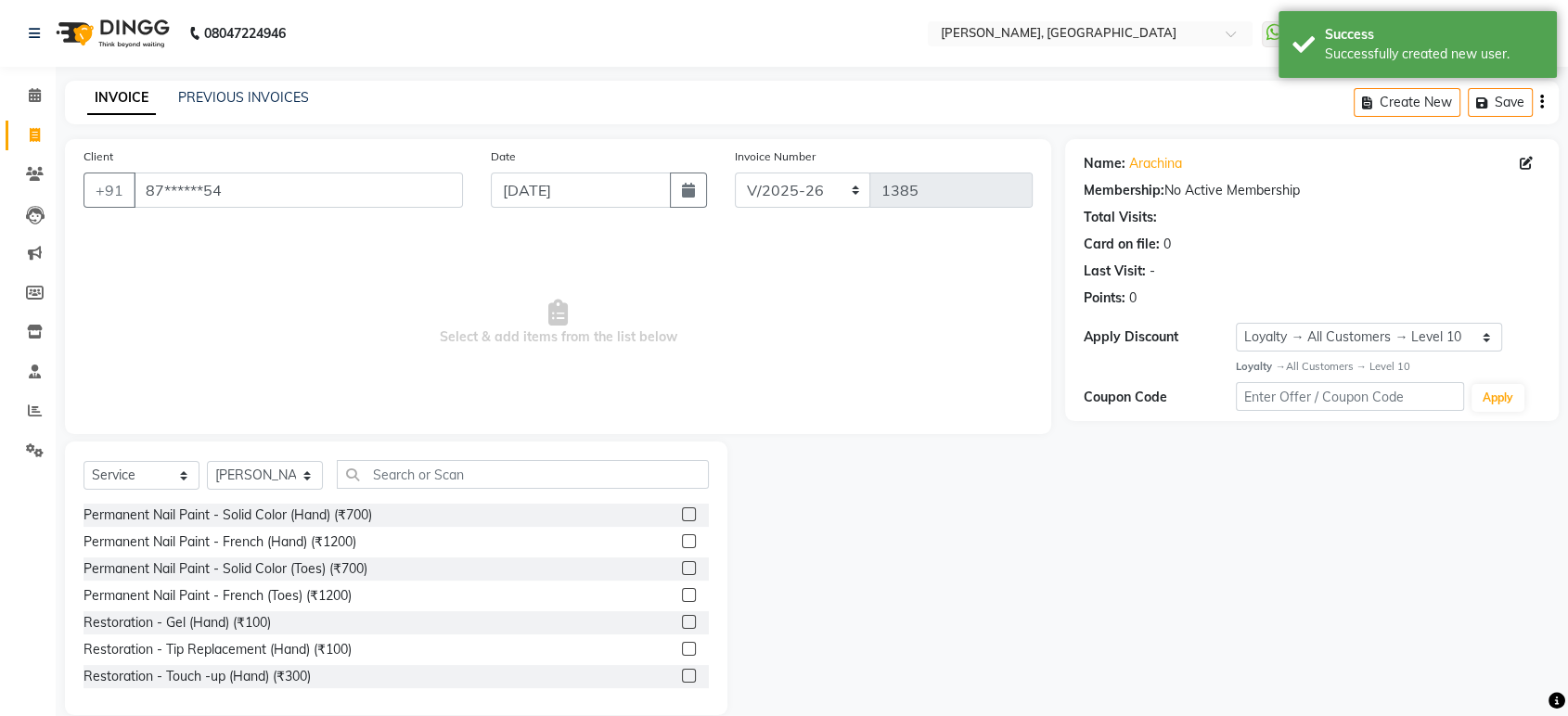
click at [682, 509] on div at bounding box center [695, 514] width 27 height 23
click at [682, 511] on label at bounding box center [688, 514] width 14 height 14
click at [682, 511] on input "checkbox" at bounding box center [687, 514] width 12 height 12
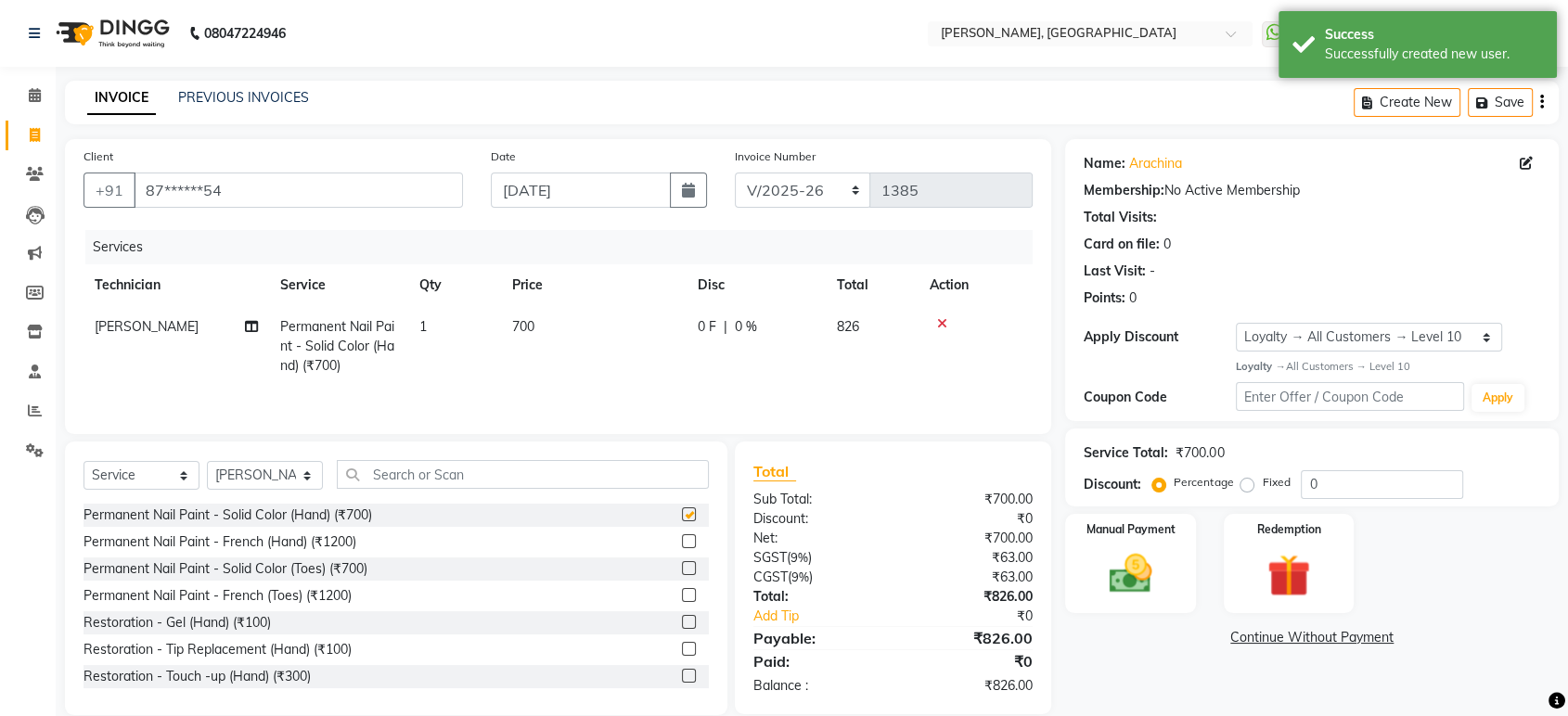
checkbox input "false"
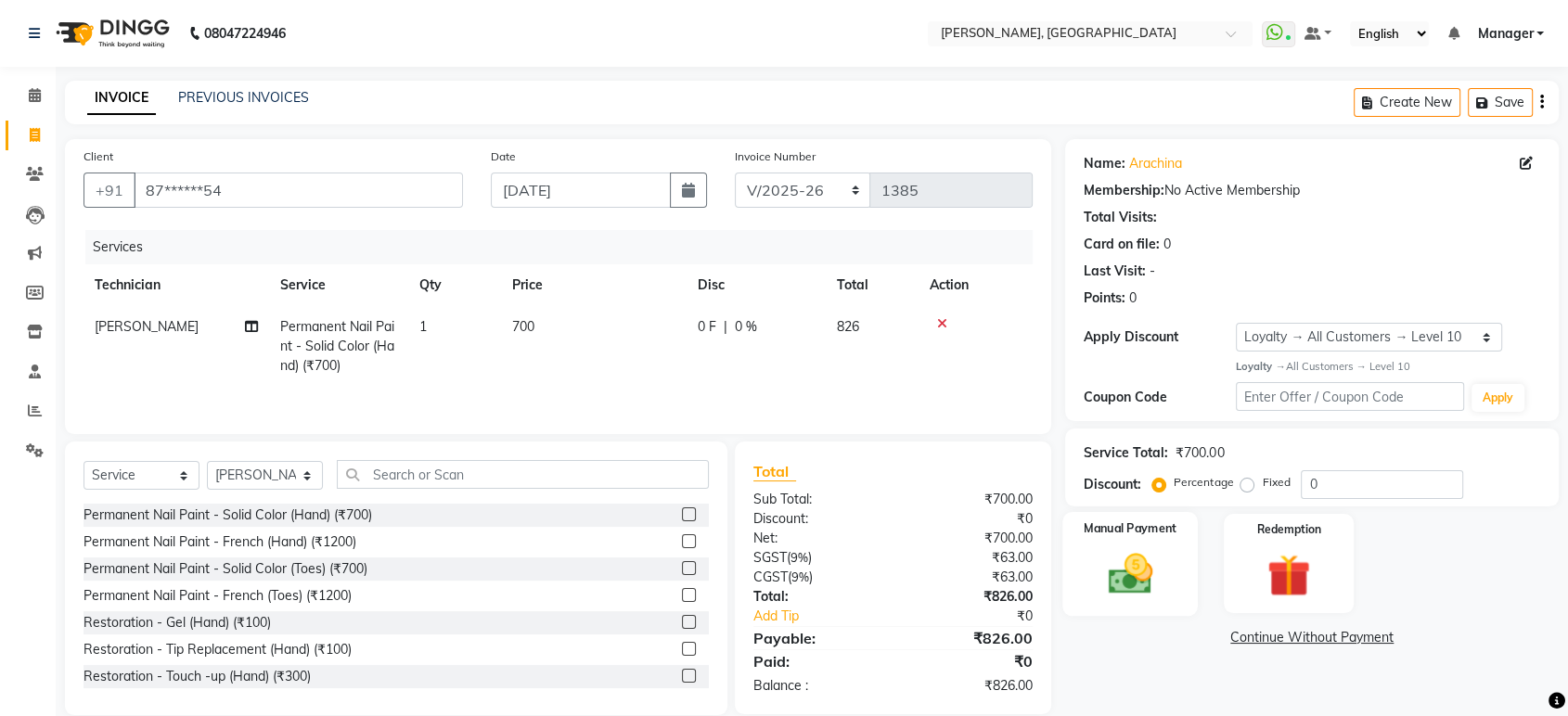
drag, startPoint x: 1163, startPoint y: 633, endPoint x: 1155, endPoint y: 613, distance: 21.5
click at [1155, 613] on div "Name: Arachina Membership: No Active Membership Total Visits: Card on file: 0 L…" at bounding box center [1318, 427] width 507 height 576
click at [1155, 613] on div "Manual Payment" at bounding box center [1130, 564] width 136 height 104
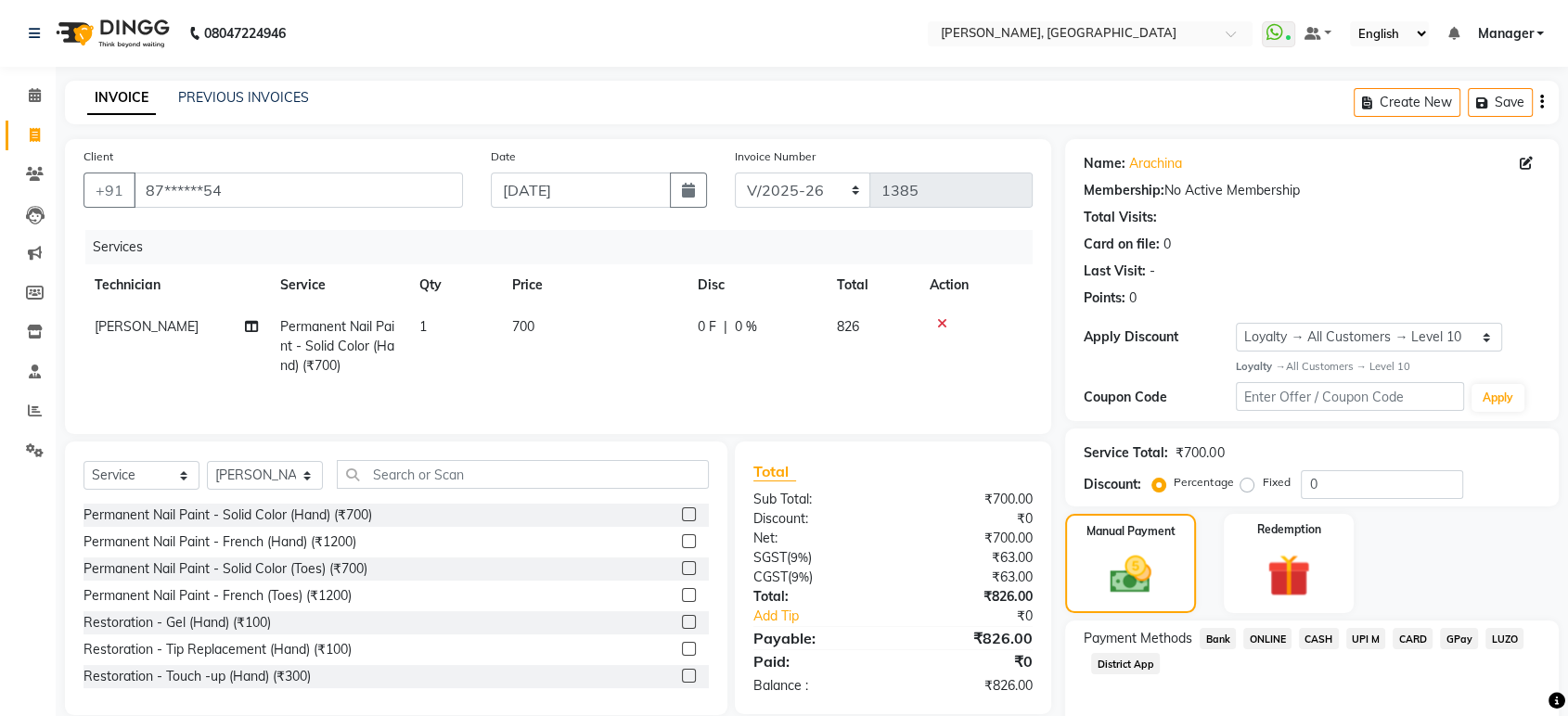
click at [1262, 635] on span "ONLINE" at bounding box center [1267, 638] width 48 height 21
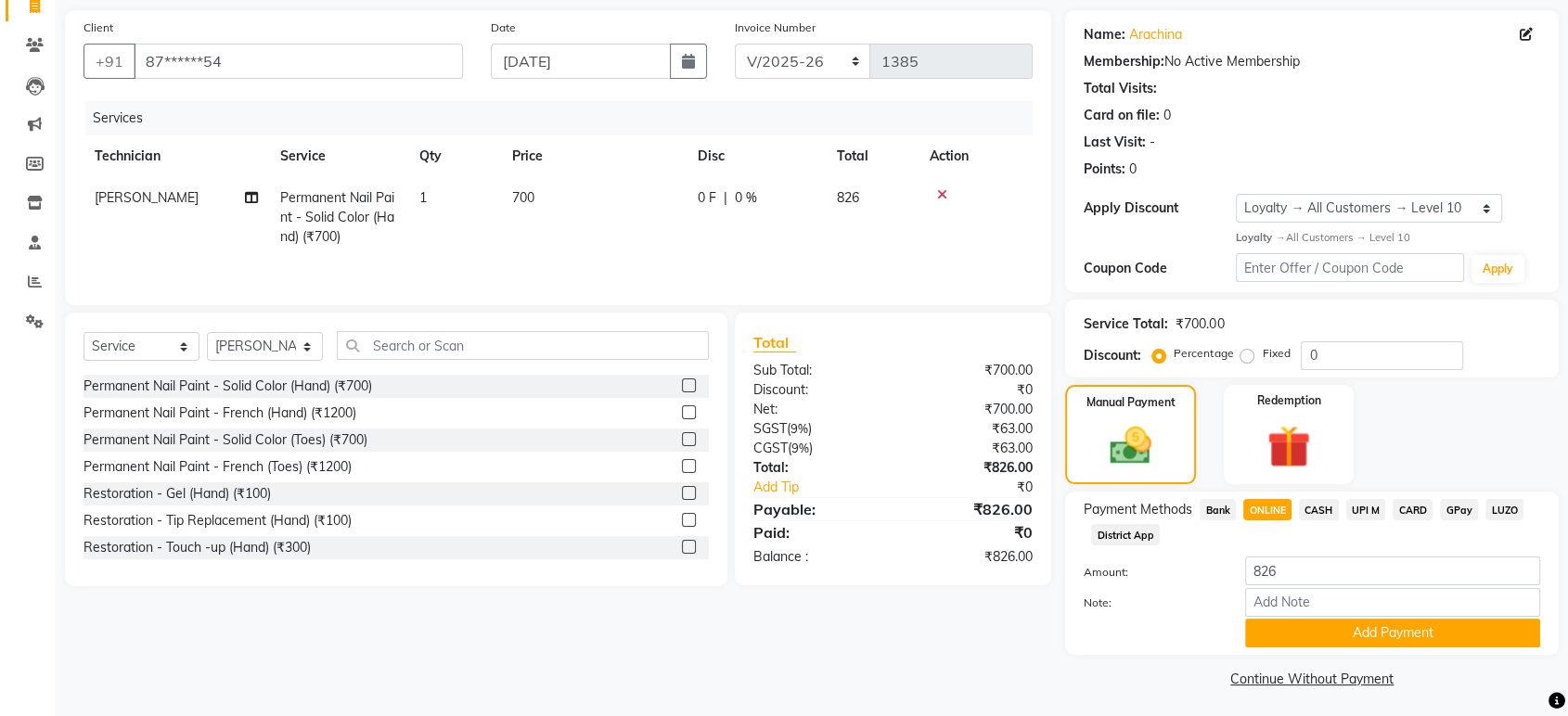
scroll to position [133, 0]
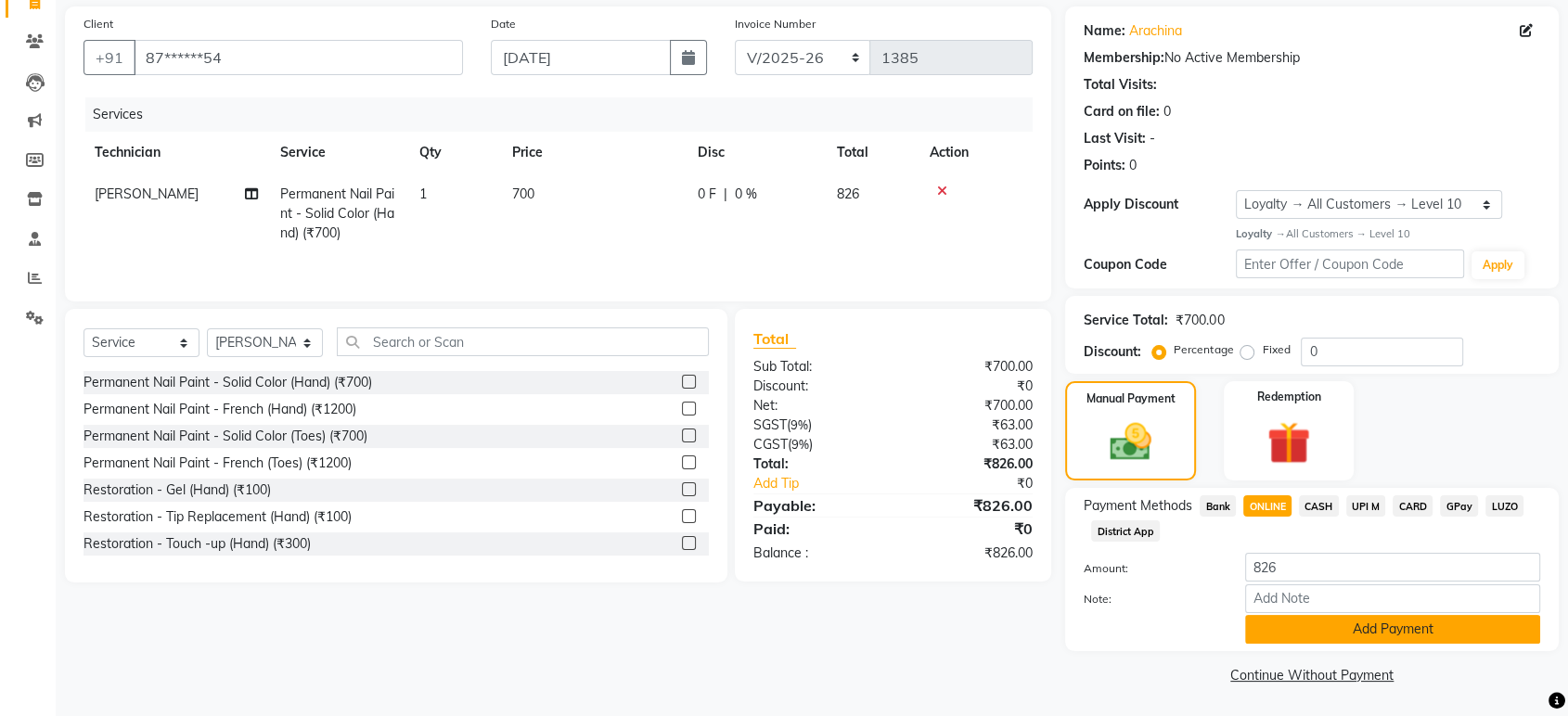
click at [1430, 619] on button "Add Payment" at bounding box center [1392, 629] width 295 height 29
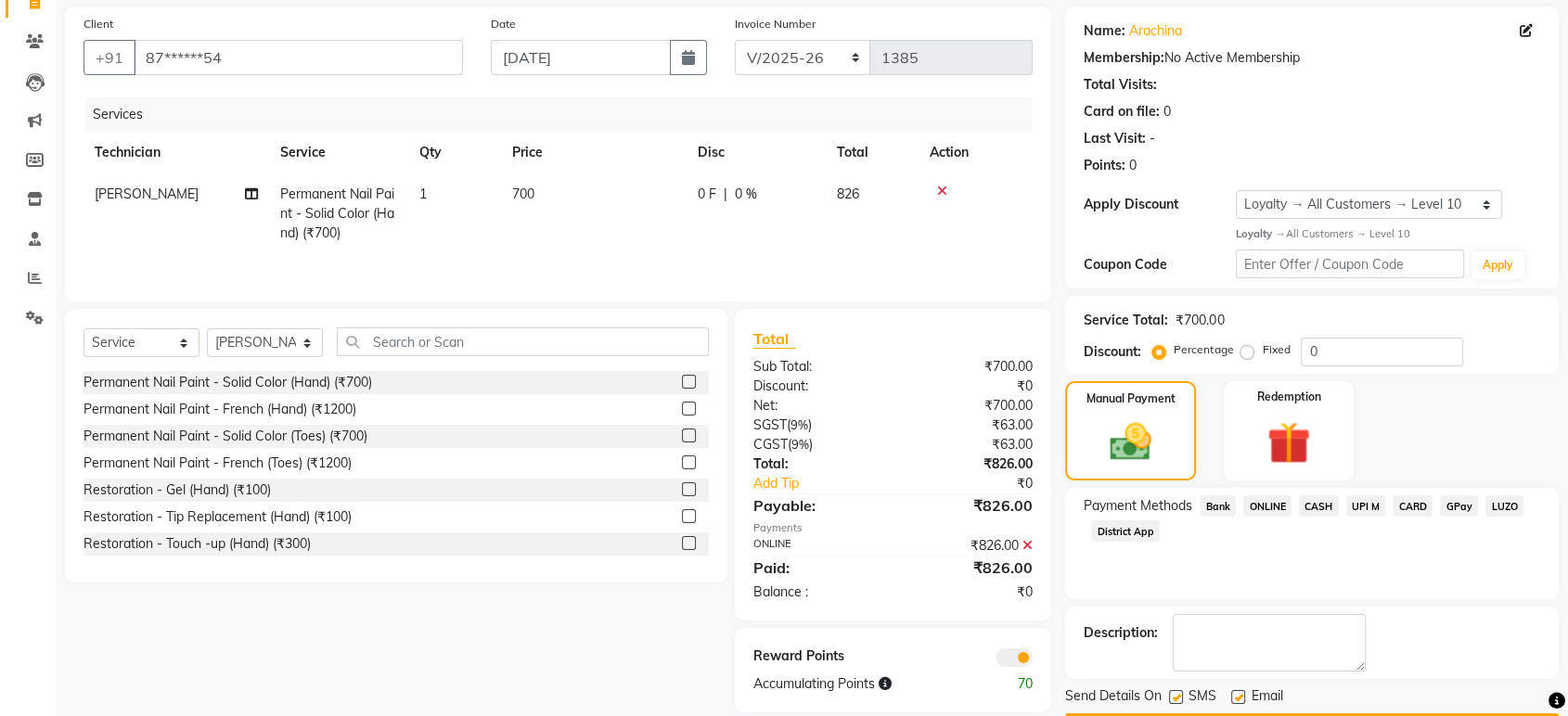
scroll to position [186, 0]
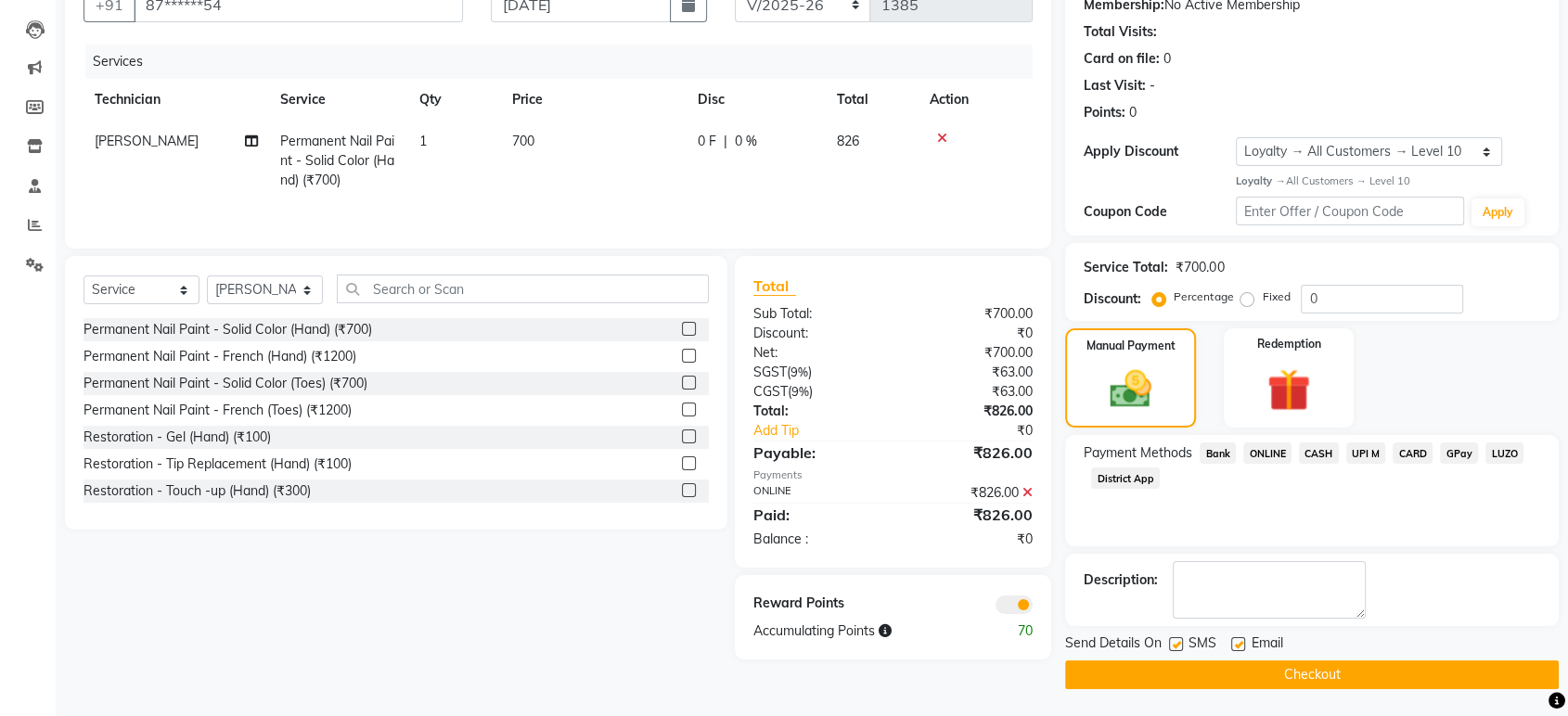
click at [1453, 677] on button "Checkout" at bounding box center [1311, 674] width 493 height 29
